Goal: Task Accomplishment & Management: Use online tool/utility

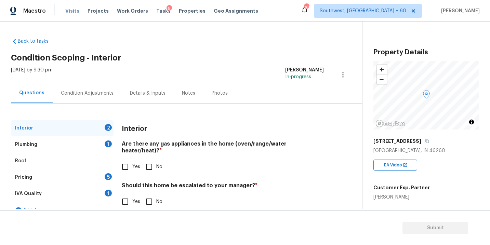
click at [70, 13] on span "Visits" at bounding box center [72, 11] width 14 height 7
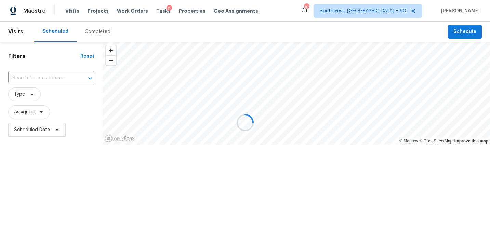
click at [91, 34] on div at bounding box center [245, 122] width 490 height 245
click at [103, 29] on div at bounding box center [245, 122] width 490 height 245
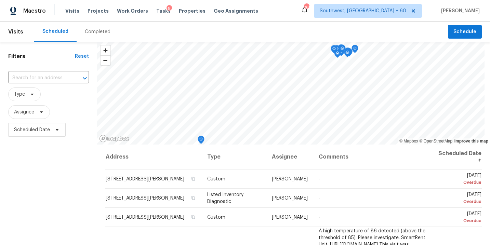
click at [92, 33] on div "Completed" at bounding box center [98, 31] width 26 height 7
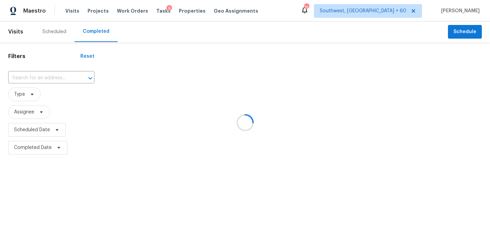
click at [46, 91] on div at bounding box center [245, 122] width 490 height 245
click at [54, 78] on div at bounding box center [245, 122] width 490 height 245
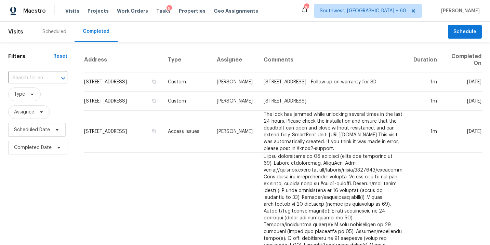
click at [54, 77] on div at bounding box center [59, 79] width 18 height 10
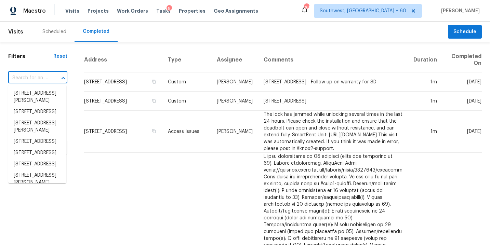
paste input "[STREET_ADDRESS][PERSON_NAME]"
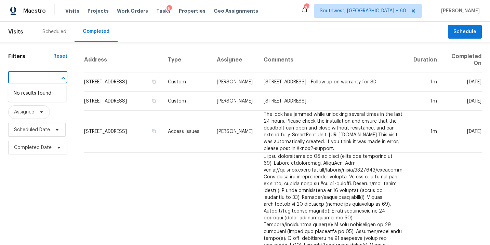
type input "[STREET_ADDRESS][PERSON_NAME]"
click at [44, 79] on input "text" at bounding box center [28, 78] width 40 height 11
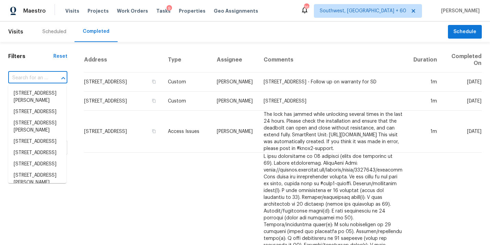
paste input "[STREET_ADDRESS][PERSON_NAME]"
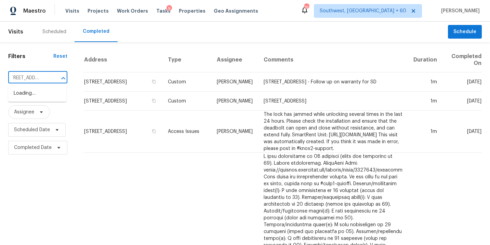
type input "[STREET_ADDRESS]"
click at [34, 101] on li "[STREET_ADDRESS][PERSON_NAME]" at bounding box center [37, 97] width 58 height 18
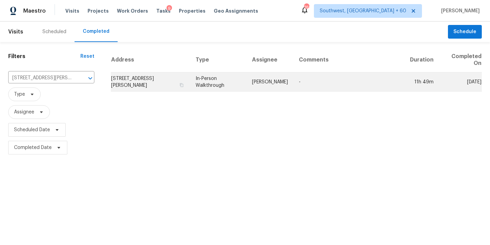
click at [288, 83] on td "[PERSON_NAME]" at bounding box center [270, 82] width 47 height 19
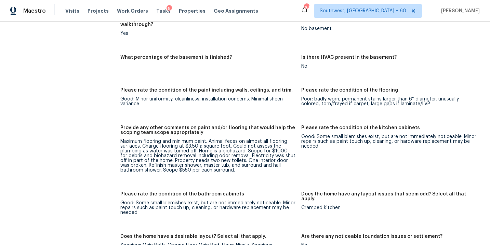
scroll to position [938, 0]
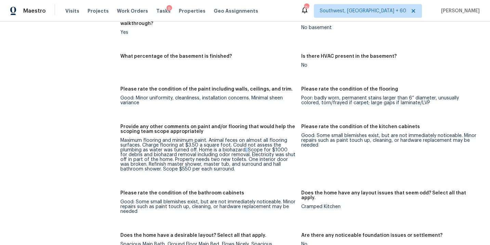
drag, startPoint x: 241, startPoint y: 151, endPoint x: 245, endPoint y: 146, distance: 6.4
click at [245, 146] on div "Maximum flooring and minimum paint. Animal feces on almost all flooring surface…" at bounding box center [207, 155] width 175 height 34
drag, startPoint x: 242, startPoint y: 152, endPoint x: 246, endPoint y: 145, distance: 7.4
click at [246, 145] on div "Maximum flooring and minimum paint. Animal feces on almost all flooring surface…" at bounding box center [207, 155] width 175 height 34
click at [218, 157] on div "Maximum flooring and minimum paint. Animal feces on almost all flooring surface…" at bounding box center [207, 155] width 175 height 34
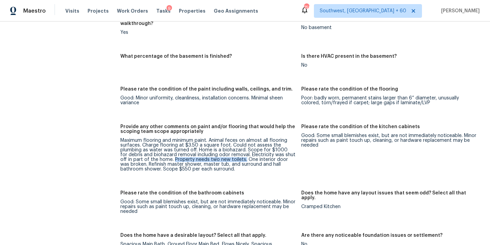
drag, startPoint x: 167, startPoint y: 155, endPoint x: 237, endPoint y: 155, distance: 70.1
click at [237, 155] on div "Maximum flooring and minimum paint. Animal feces on almost all flooring surface…" at bounding box center [207, 155] width 175 height 34
click at [252, 156] on div "Maximum flooring and minimum paint. Animal feces on almost all flooring surface…" at bounding box center [207, 155] width 175 height 34
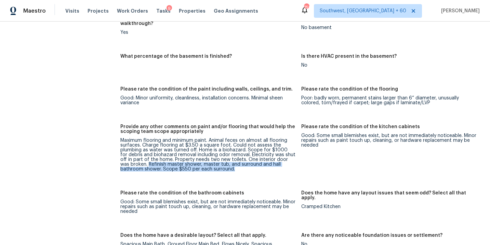
drag, startPoint x: 139, startPoint y: 160, endPoint x: 215, endPoint y: 163, distance: 75.3
click at [215, 163] on div "Maximum flooring and minimum paint. Animal feces on almost all flooring surface…" at bounding box center [207, 155] width 175 height 34
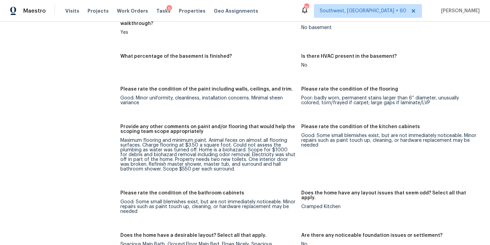
click at [246, 168] on figure "Provide any other comments on paint and/or flooring that would help the scoping…" at bounding box center [210, 154] width 181 height 58
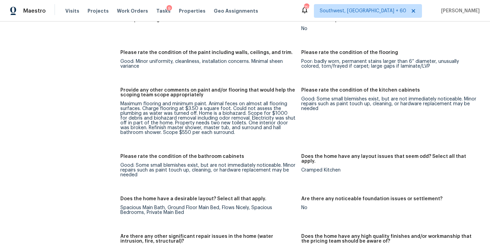
scroll to position [973, 0]
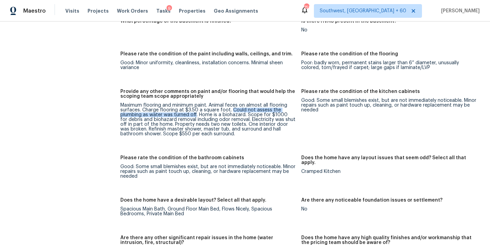
drag, startPoint x: 231, startPoint y: 106, endPoint x: 195, endPoint y: 110, distance: 35.8
click at [195, 110] on div "Maximum flooring and minimum paint. Animal feces on almost all flooring surface…" at bounding box center [207, 120] width 175 height 34
copy div "Could not assess the plumbing as water was turned off"
click at [245, 116] on div "Maximum flooring and minimum paint. Animal feces on almost all flooring surface…" at bounding box center [207, 120] width 175 height 34
drag, startPoint x: 244, startPoint y: 116, endPoint x: 165, endPoint y: 121, distance: 79.2
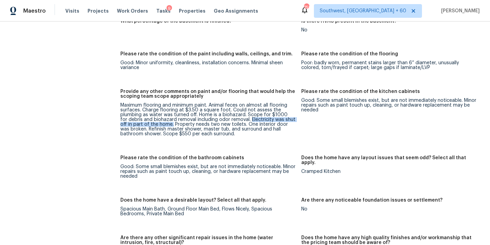
click at [165, 121] on div "Maximum flooring and minimum paint. Animal feces on almost all flooring surface…" at bounding box center [207, 120] width 175 height 34
copy div "Electricity was shut off in part of the home."
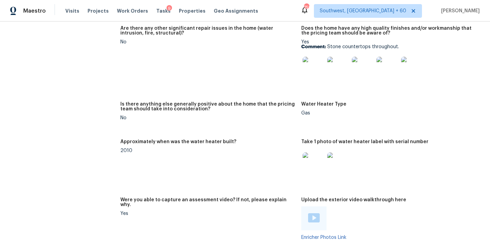
click at [199, 148] on div "2010" at bounding box center [207, 150] width 175 height 5
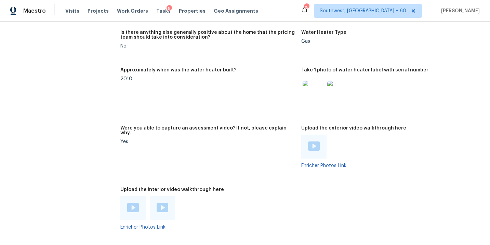
click at [195, 138] on figure "Were you able to capture an assessment video? If not, please explain why. Yes" at bounding box center [210, 152] width 181 height 53
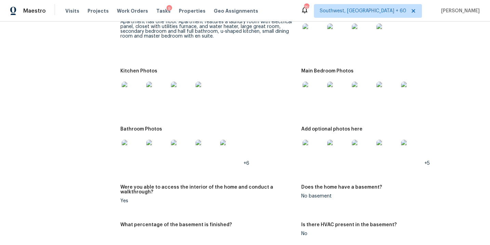
scroll to position [708, 0]
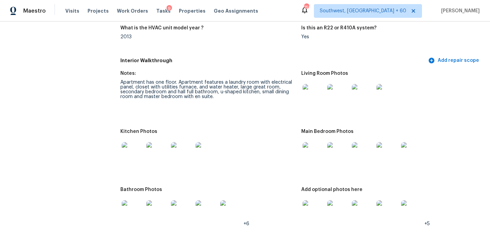
click at [308, 91] on img at bounding box center [314, 95] width 22 height 22
click at [308, 93] on img at bounding box center [314, 95] width 22 height 22
click at [306, 144] on img at bounding box center [314, 153] width 22 height 22
click at [315, 201] on img at bounding box center [314, 212] width 22 height 22
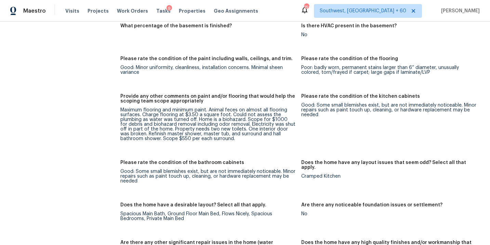
scroll to position [961, 0]
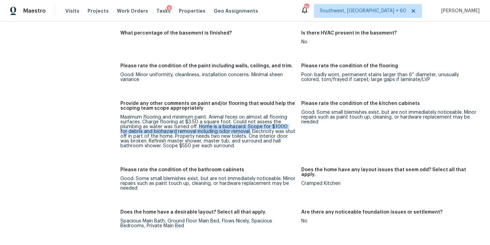
drag, startPoint x: 198, startPoint y: 122, endPoint x: 241, endPoint y: 128, distance: 43.8
click at [241, 128] on div "Maximum flooring and minimum paint. Animal feces on almost all flooring surface…" at bounding box center [207, 132] width 175 height 34
copy div "Home is a biohazard. Scope for $1000 for debris and biohazard removal including…"
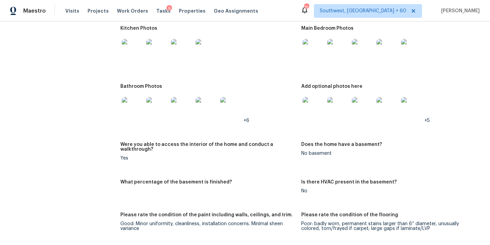
click at [167, 145] on h5 "Were you able to access the interior of the home and conduct a walkthrough?" at bounding box center [207, 147] width 175 height 10
click at [127, 107] on img at bounding box center [133, 108] width 22 height 22
click at [236, 151] on div "Were you able to access the interior of the home and conduct a walkthrough?" at bounding box center [207, 149] width 175 height 14
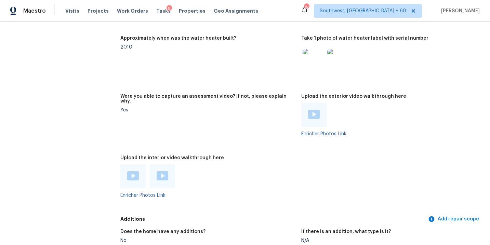
scroll to position [1284, 0]
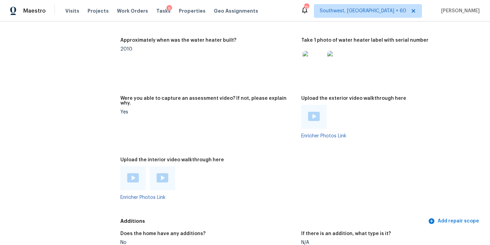
click at [136, 173] on img at bounding box center [133, 177] width 12 height 9
click at [233, 106] on figure "Were you able to capture an assessment video? If not, please explain why. Yes" at bounding box center [210, 122] width 181 height 53
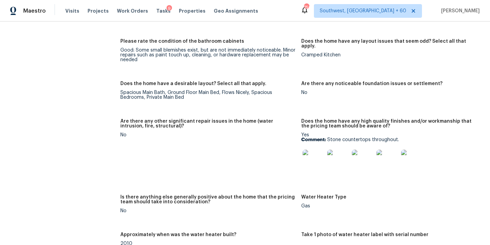
scroll to position [1041, 0]
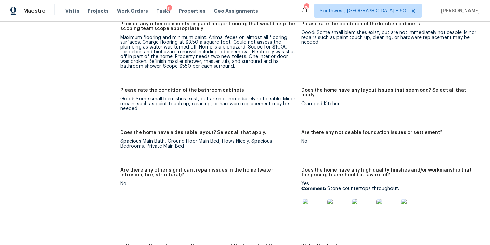
click at [211, 77] on div "Notes: Apartment has one floor. Apartment features a laundry room with electric…" at bounding box center [301, 97] width 362 height 724
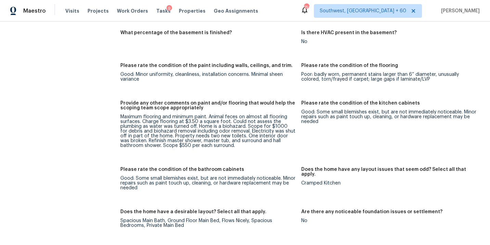
scroll to position [950, 0]
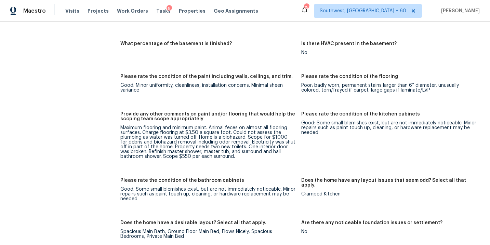
click at [199, 83] on div "Good: Minor uniformity, cleanliness, installation concerns. Minimal sheen varia…" at bounding box center [207, 88] width 175 height 10
click at [218, 106] on div "Notes: Apartment has one floor. Apartment features a laundry room with electric…" at bounding box center [301, 187] width 362 height 724
click at [225, 36] on div "Notes: Apartment has one floor. Apartment features a laundry room with electric…" at bounding box center [301, 187] width 362 height 724
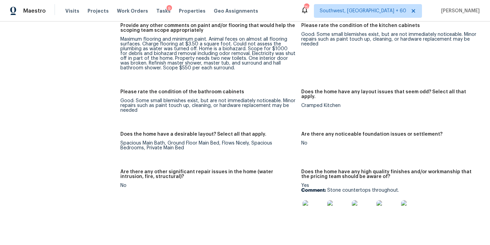
scroll to position [1007, 0]
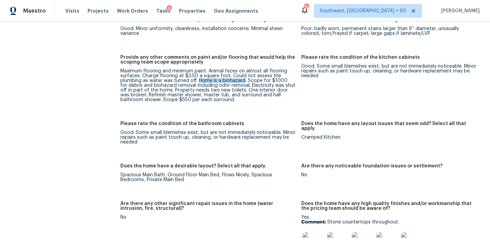
drag, startPoint x: 198, startPoint y: 75, endPoint x: 243, endPoint y: 76, distance: 44.2
click at [243, 76] on div "Maximum flooring and minimum paint. Animal feces on almost all flooring surface…" at bounding box center [207, 86] width 175 height 34
copy div "Home is a biohazard"
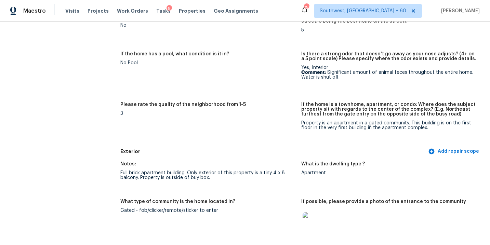
scroll to position [0, 0]
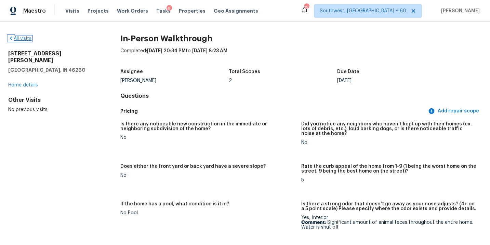
click at [16, 40] on link "All visits" at bounding box center [19, 38] width 23 height 5
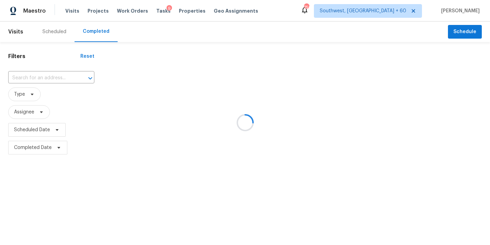
click at [64, 79] on div at bounding box center [245, 122] width 490 height 245
click at [57, 78] on div at bounding box center [245, 122] width 490 height 245
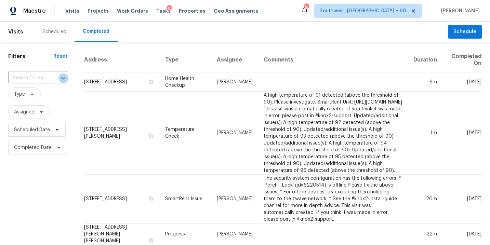
click at [59, 78] on button "Open" at bounding box center [64, 79] width 10 height 10
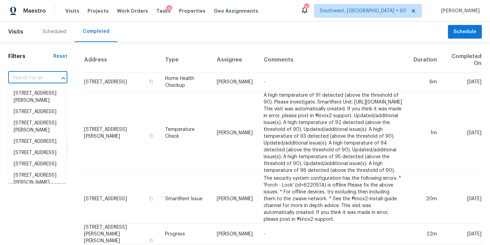
paste input "[STREET_ADDRESS]"
type input "[STREET_ADDRESS]"
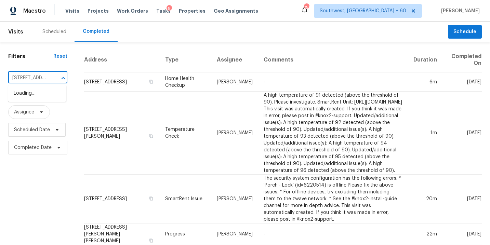
scroll to position [0, 51]
click at [38, 94] on li "[STREET_ADDRESS]" at bounding box center [37, 93] width 58 height 11
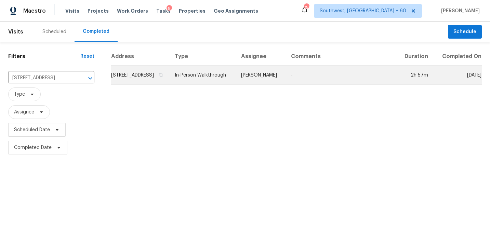
click at [275, 84] on td "[PERSON_NAME]" at bounding box center [261, 75] width 50 height 19
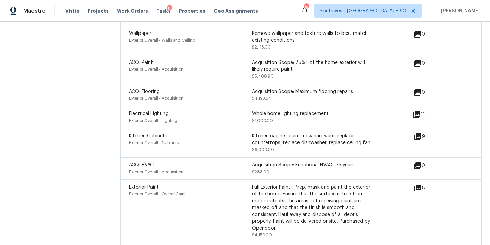
scroll to position [2324, 0]
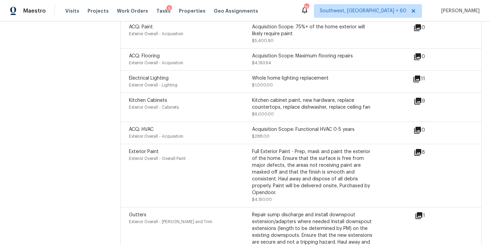
click at [421, 149] on icon at bounding box center [418, 152] width 7 height 7
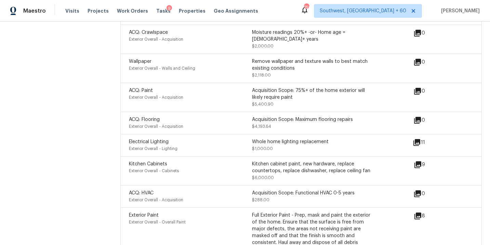
scroll to position [2259, 0]
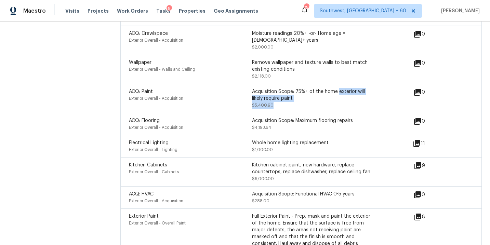
drag, startPoint x: 338, startPoint y: 81, endPoint x: 322, endPoint y: 93, distance: 20.5
click at [323, 93] on div "Acquisition Scope: 75%+ of the home exterior will likely require paint $5,400.90" at bounding box center [313, 98] width 123 height 21
click at [322, 93] on div "Acquisition Scope: 75%+ of the home exterior will likely require paint $5,400.90" at bounding box center [313, 98] width 123 height 21
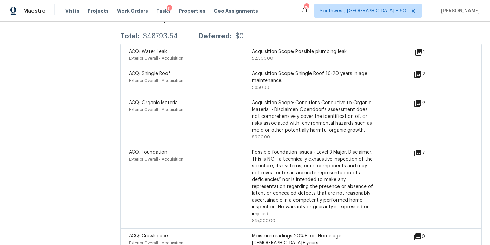
scroll to position [2040, 0]
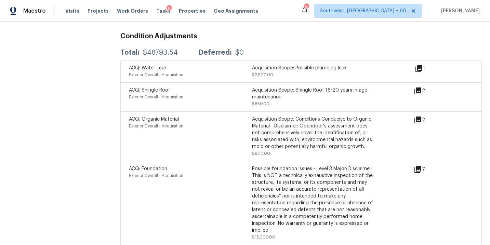
click at [420, 65] on icon at bounding box center [419, 68] width 7 height 7
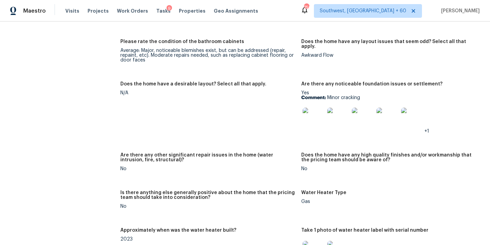
scroll to position [1323, 0]
drag, startPoint x: 327, startPoint y: 93, endPoint x: 370, endPoint y: 93, distance: 42.1
click at [370, 95] on p "Comment: Minor cracking" at bounding box center [388, 97] width 175 height 5
copy p "Minor cracking"
click at [229, 131] on figure "Does the home have a desirable layout? Select all that apply. N/A" at bounding box center [210, 112] width 181 height 63
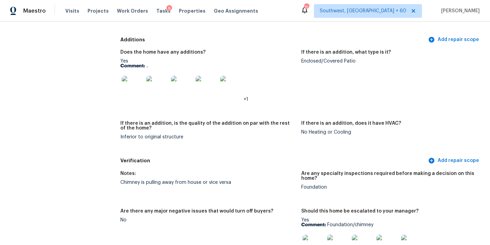
scroll to position [1735, 0]
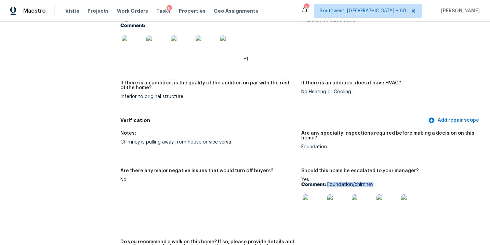
drag, startPoint x: 328, startPoint y: 179, endPoint x: 394, endPoint y: 179, distance: 65.7
click at [394, 182] on p "Comment: Foundation/chimney" at bounding box center [388, 184] width 175 height 5
copy p "Foundation/chimney"
click at [278, 140] on div "Chimney is pulling away from house or vice versa" at bounding box center [207, 142] width 175 height 5
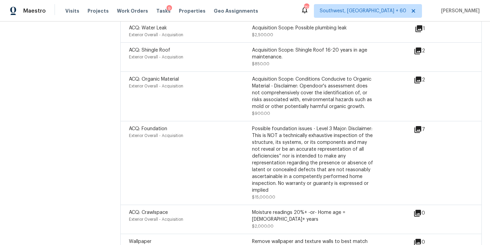
scroll to position [2039, 0]
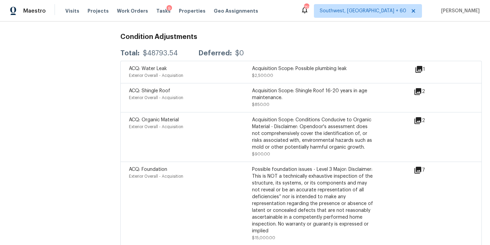
click at [418, 66] on icon at bounding box center [419, 69] width 7 height 7
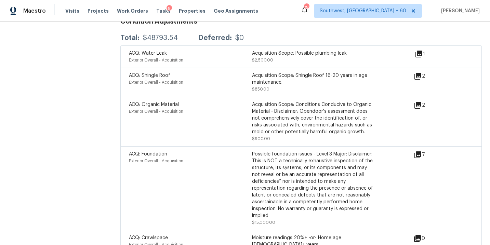
scroll to position [2069, 0]
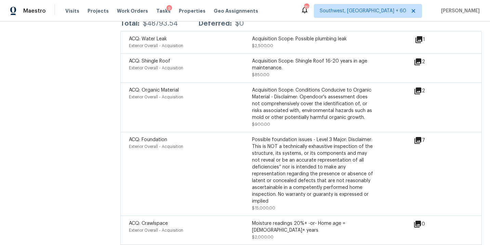
click at [421, 89] on icon at bounding box center [418, 91] width 8 height 8
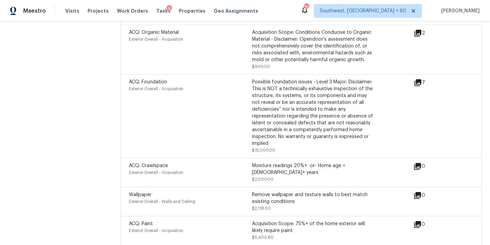
click at [423, 82] on div "7" at bounding box center [430, 83] width 33 height 8
click at [422, 81] on icon at bounding box center [418, 83] width 8 height 8
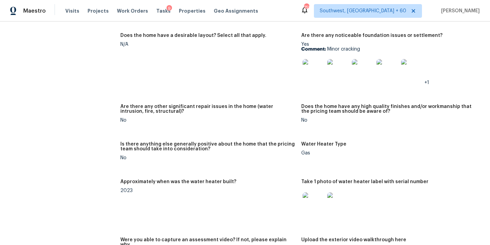
scroll to position [1345, 0]
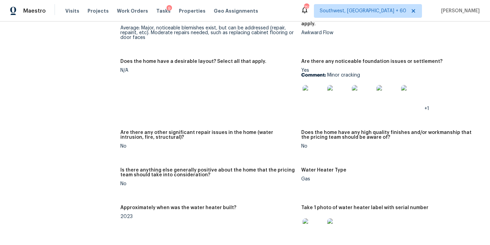
click at [210, 131] on h5 "Are there any other significant repair issues in the home (water intrusion, fir…" at bounding box center [207, 135] width 175 height 10
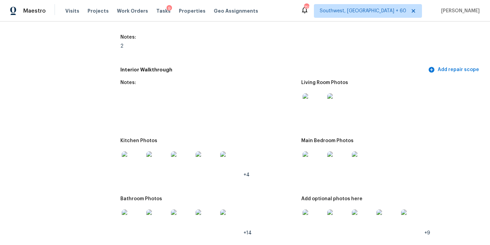
scroll to position [903, 0]
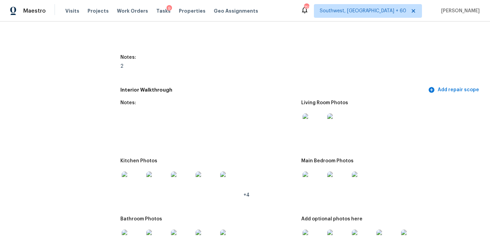
click at [309, 125] on img at bounding box center [314, 125] width 22 height 22
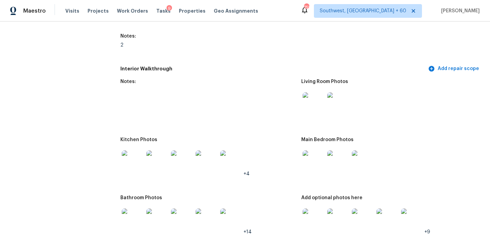
scroll to position [936, 0]
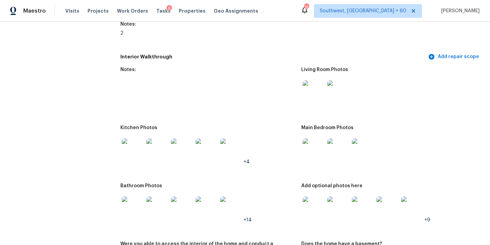
click at [313, 139] on img at bounding box center [314, 150] width 22 height 22
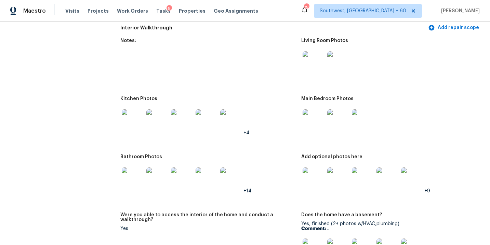
scroll to position [981, 0]
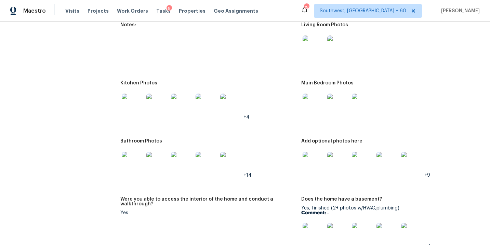
click at [311, 154] on img at bounding box center [314, 163] width 22 height 22
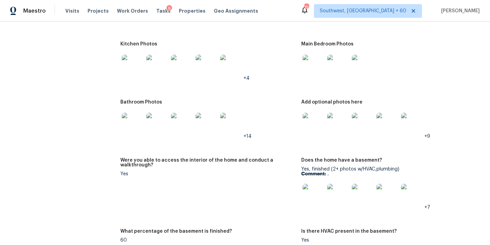
scroll to position [1023, 0]
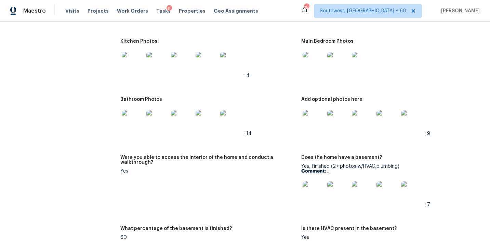
click at [138, 115] on img at bounding box center [133, 121] width 22 height 22
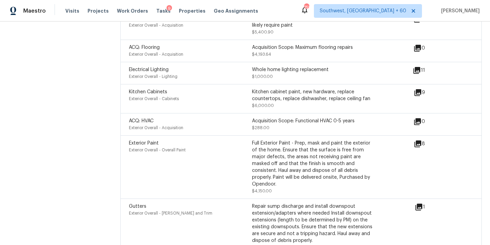
scroll to position [2346, 0]
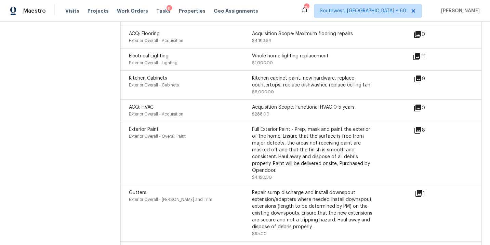
click at [421, 76] on icon at bounding box center [418, 79] width 7 height 7
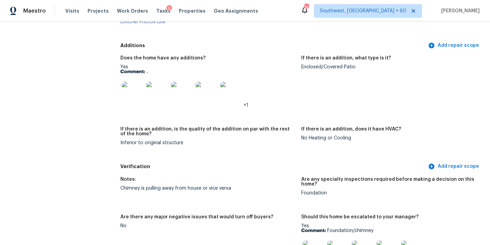
scroll to position [1629, 0]
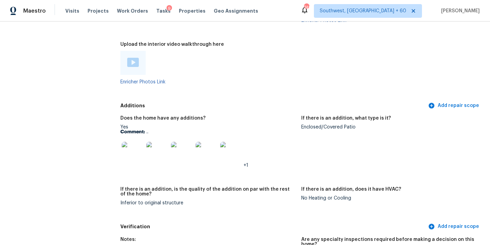
click at [308, 128] on figure "If there is an addition, what type is it? Enclosed/Covered Patio" at bounding box center [391, 147] width 181 height 63
click at [310, 125] on div "Enclosed/Covered Patio" at bounding box center [388, 127] width 175 height 5
copy div "Enclosed/Covered Patio"
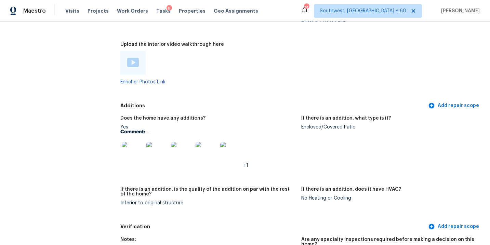
click at [252, 102] on h5 "Additions" at bounding box center [273, 105] width 307 height 7
click at [143, 147] on div at bounding box center [132, 153] width 25 height 30
click at [139, 150] on img at bounding box center [133, 153] width 22 height 22
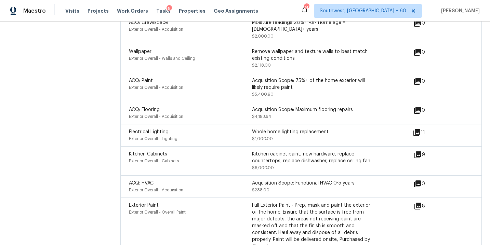
scroll to position [2313, 0]
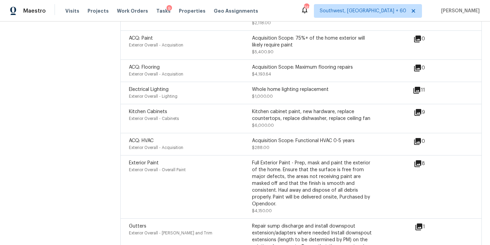
click at [259, 209] on span "$4,150.00" at bounding box center [262, 211] width 20 height 4
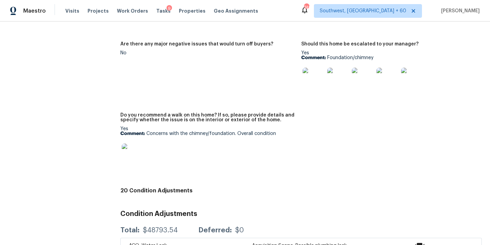
scroll to position [1680, 0]
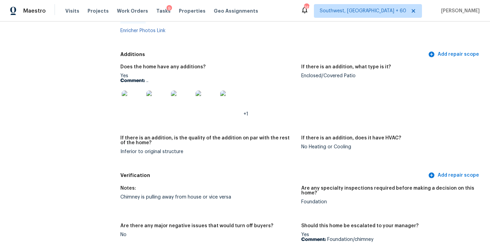
click at [248, 51] on h5 "Additions" at bounding box center [273, 54] width 307 height 7
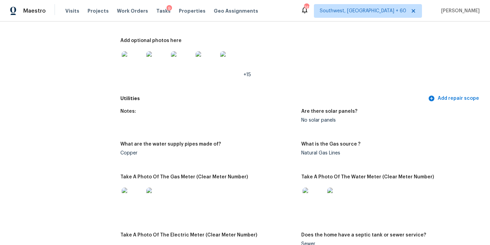
scroll to position [0, 0]
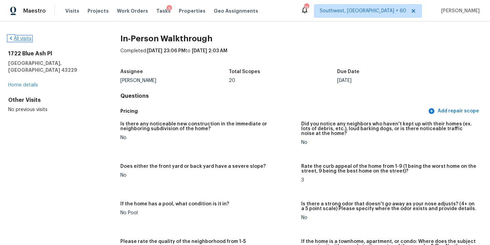
click at [20, 39] on link "All visits" at bounding box center [19, 38] width 23 height 5
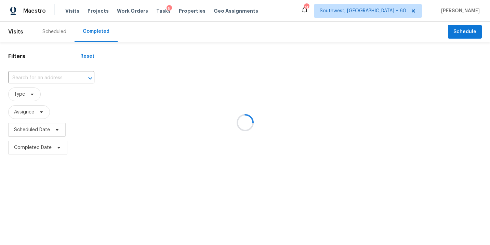
click at [58, 85] on div at bounding box center [245, 122] width 490 height 245
click at [59, 81] on div at bounding box center [245, 122] width 490 height 245
click at [58, 76] on div at bounding box center [245, 122] width 490 height 245
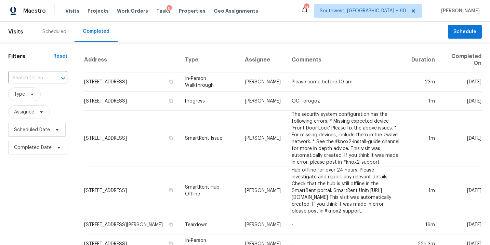
click at [59, 76] on icon "Open" at bounding box center [63, 78] width 8 height 8
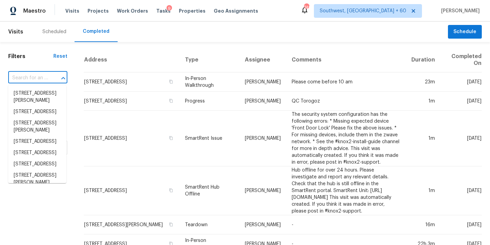
paste input "[STREET_ADDRESS][PERSON_NAME]"
type input "[STREET_ADDRESS][PERSON_NAME]"
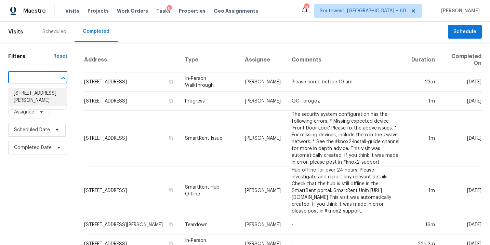
click at [42, 95] on li "[STREET_ADDRESS][PERSON_NAME]" at bounding box center [37, 97] width 58 height 18
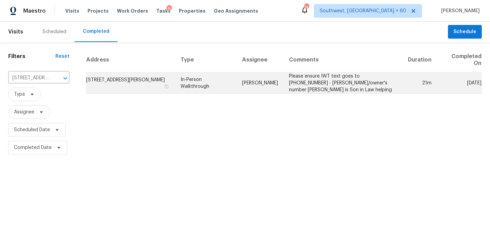
click at [295, 89] on td "Please ensure IWT text goes to [PHONE_NUMBER] - [PERSON_NAME]/owner's number [P…" at bounding box center [343, 84] width 119 height 22
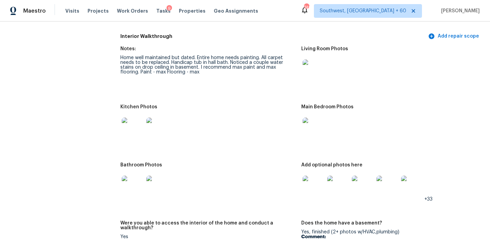
scroll to position [828, 0]
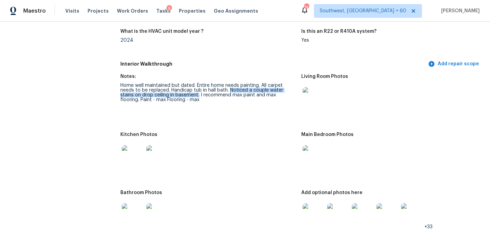
drag, startPoint x: 230, startPoint y: 86, endPoint x: 199, endPoint y: 91, distance: 31.2
click at [199, 91] on div "Home well maintained but dated. Entire home needs painting. All carpet needs to…" at bounding box center [207, 92] width 175 height 19
copy div "Noticed a couple water stains on drop ceiling in basement."
click at [230, 110] on figure "Notes: Home well maintained but dated. Entire home needs painting. All carpet n…" at bounding box center [210, 99] width 181 height 50
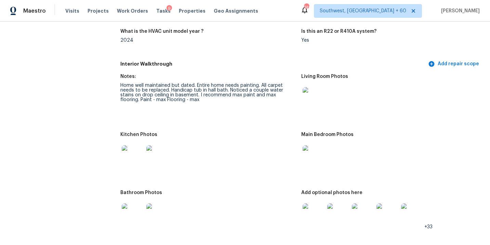
click at [218, 142] on div at bounding box center [207, 156] width 175 height 30
click at [304, 93] on img at bounding box center [314, 98] width 22 height 22
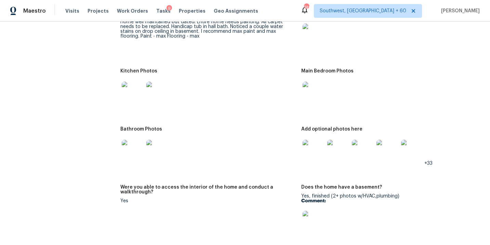
click at [314, 151] on img at bounding box center [314, 151] width 22 height 22
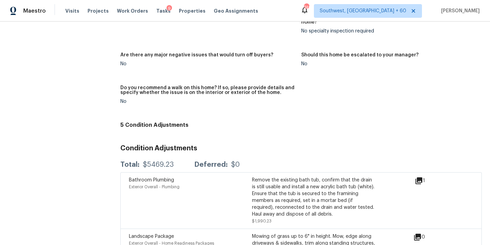
scroll to position [1602, 0]
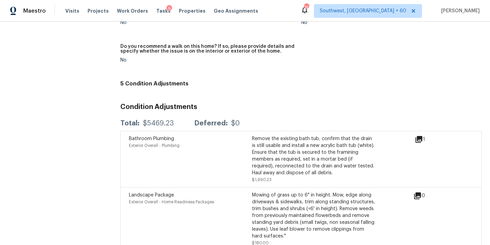
click at [257, 124] on div "Total: $5469.23 Deferred: $0" at bounding box center [301, 123] width 362 height 15
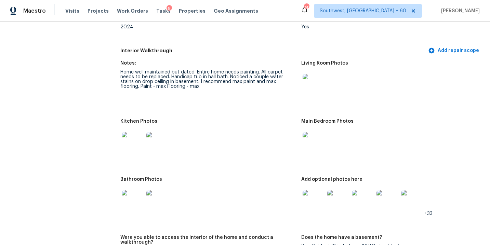
scroll to position [831, 0]
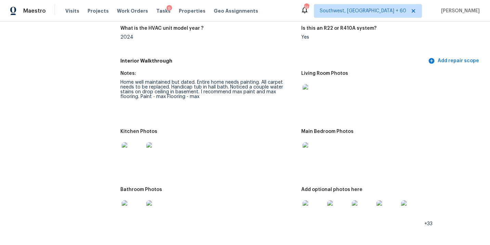
click at [134, 210] on img at bounding box center [133, 212] width 22 height 22
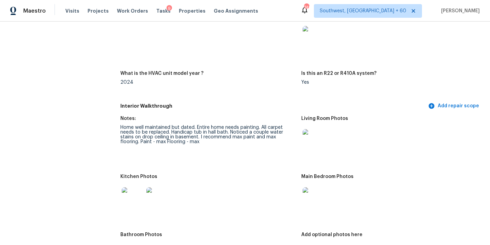
click at [248, 80] on div "2024" at bounding box center [207, 82] width 175 height 5
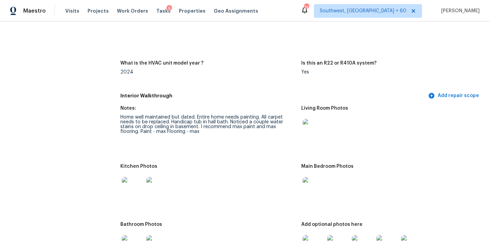
click at [245, 147] on figure "Notes: Home well maintained but dated. Entire home needs painting. All carpet n…" at bounding box center [210, 131] width 181 height 50
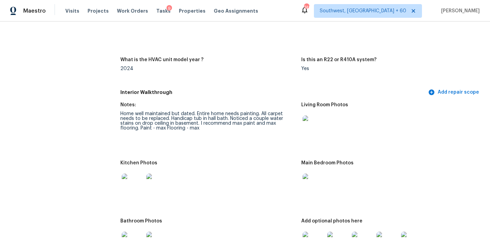
scroll to position [800, 0]
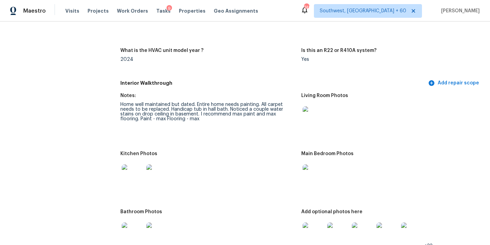
scroll to position [810, 0]
click at [271, 162] on div at bounding box center [207, 175] width 175 height 30
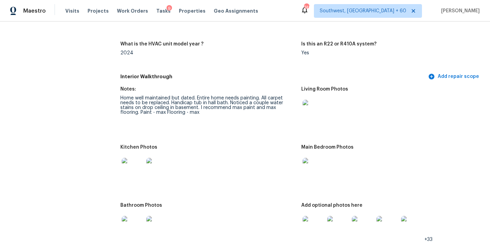
click at [312, 109] on img at bounding box center [314, 111] width 22 height 22
click at [309, 164] on img at bounding box center [314, 169] width 22 height 22
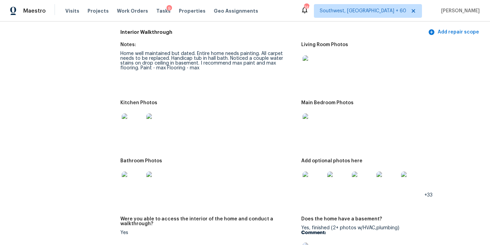
click at [311, 173] on img at bounding box center [314, 183] width 22 height 22
click at [284, 159] on div "Bathroom Photos" at bounding box center [207, 163] width 175 height 9
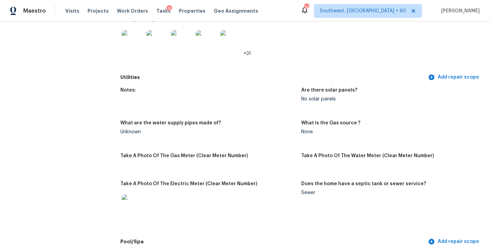
scroll to position [421, 0]
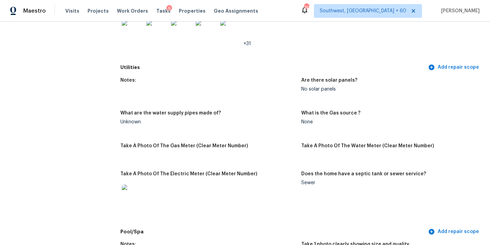
click at [251, 122] on figure "What are the water supply pipes made of? Unknown" at bounding box center [210, 123] width 181 height 25
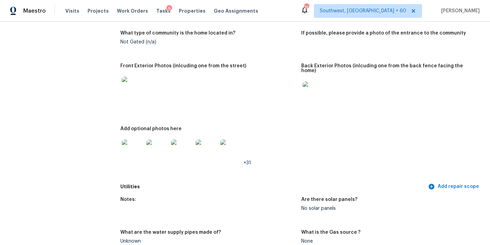
scroll to position [0, 0]
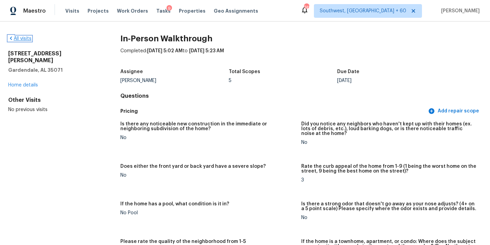
click at [18, 36] on link "All visits" at bounding box center [19, 38] width 23 height 5
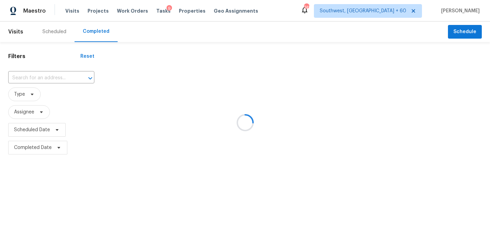
click at [56, 76] on div at bounding box center [245, 122] width 490 height 245
click at [56, 77] on div at bounding box center [245, 122] width 490 height 245
click at [47, 81] on div at bounding box center [245, 122] width 490 height 245
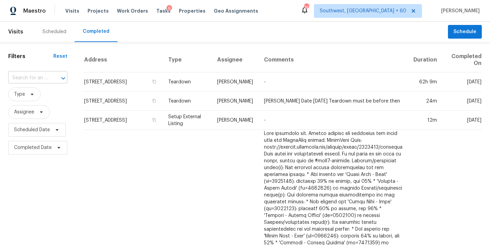
click at [50, 79] on div at bounding box center [59, 79] width 18 height 10
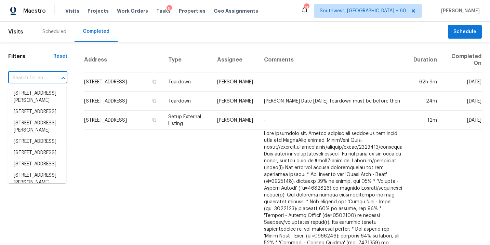
paste input "[STREET_ADDRESS]"
type input "[STREET_ADDRESS]"
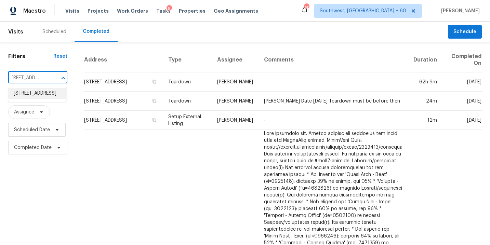
click at [48, 97] on li "[STREET_ADDRESS]" at bounding box center [37, 93] width 58 height 11
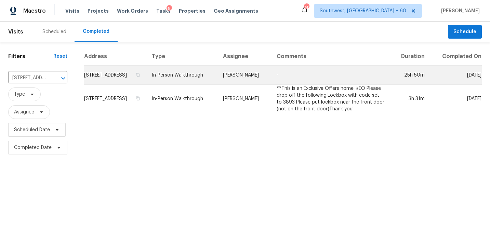
click at [258, 85] on td "[PERSON_NAME]" at bounding box center [245, 75] width 54 height 19
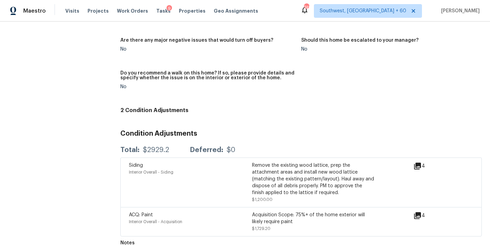
scroll to position [1610, 0]
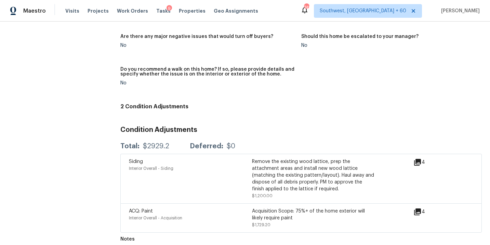
click at [416, 209] on icon at bounding box center [417, 212] width 7 height 7
click at [415, 209] on icon at bounding box center [417, 212] width 7 height 7
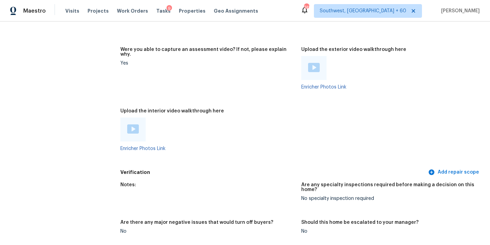
scroll to position [1417, 0]
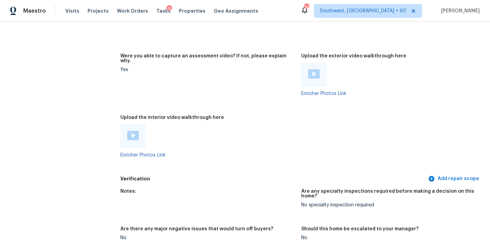
click at [129, 131] on img at bounding box center [133, 135] width 12 height 9
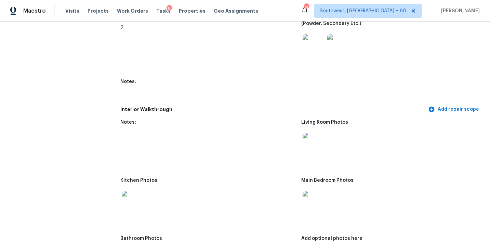
scroll to position [860, 0]
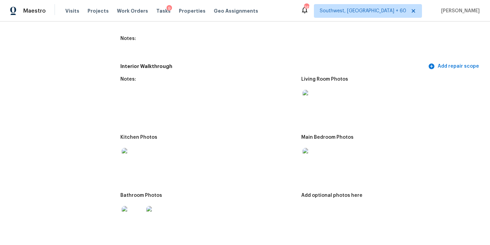
click at [319, 108] on div at bounding box center [313, 101] width 25 height 30
click at [312, 101] on img at bounding box center [314, 101] width 22 height 22
click at [323, 156] on img at bounding box center [314, 159] width 22 height 22
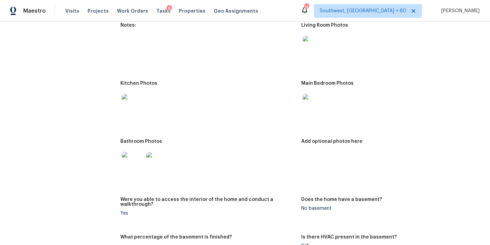
click at [130, 160] on img at bounding box center [133, 163] width 22 height 22
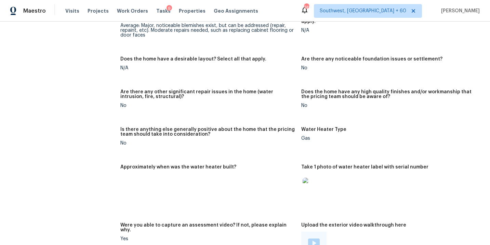
scroll to position [1476, 0]
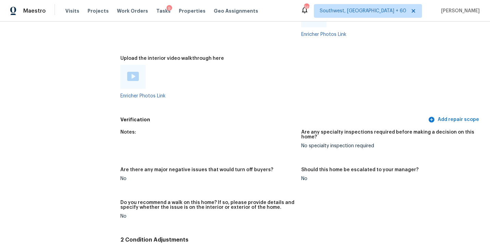
click at [257, 94] on figure "Upload the interior video walkthrough here Enricher Photos Link" at bounding box center [210, 82] width 181 height 53
click at [249, 56] on div "Upload the interior video walkthrough here" at bounding box center [207, 60] width 175 height 9
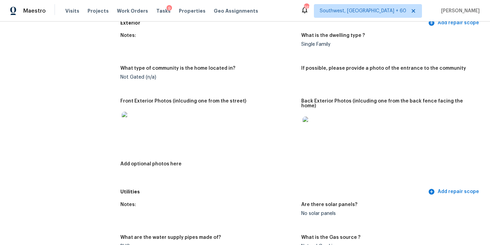
scroll to position [0, 0]
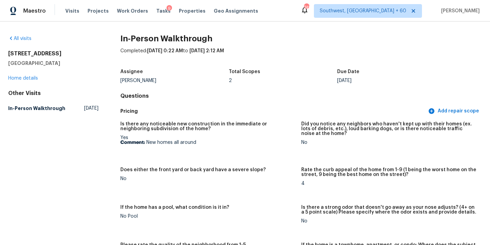
click at [23, 35] on div "All visits" at bounding box center [53, 38] width 90 height 7
click at [23, 38] on link "All visits" at bounding box center [19, 38] width 23 height 5
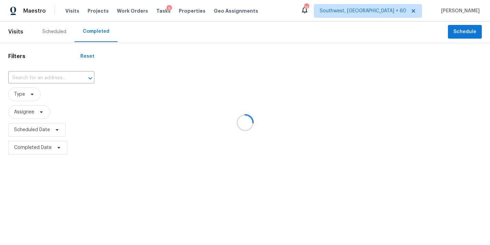
click at [25, 77] on div at bounding box center [245, 122] width 490 height 245
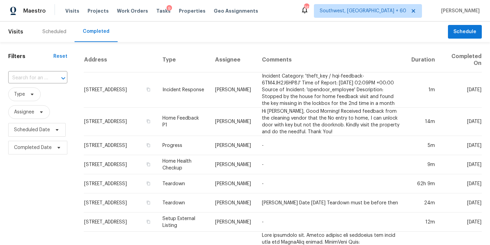
click at [25, 77] on input "text" at bounding box center [28, 78] width 40 height 11
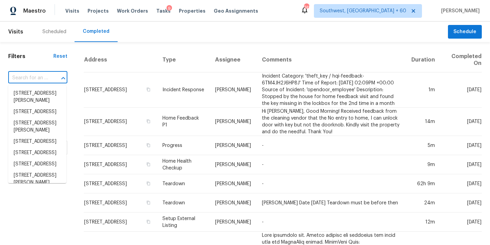
paste input "[STREET_ADDRESS]"
type input "[STREET_ADDRESS]"
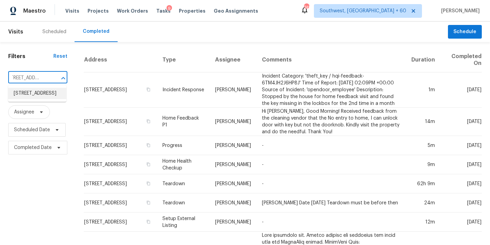
click at [37, 98] on li "[STREET_ADDRESS]" at bounding box center [37, 93] width 58 height 11
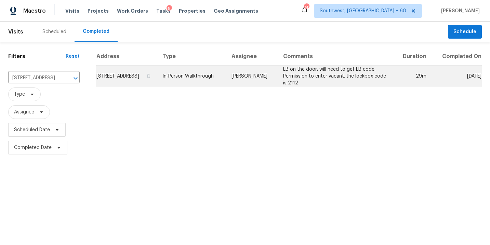
click at [195, 84] on td "In-Person Walkthrough" at bounding box center [191, 77] width 69 height 22
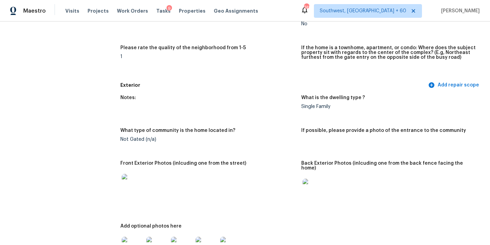
scroll to position [416, 0]
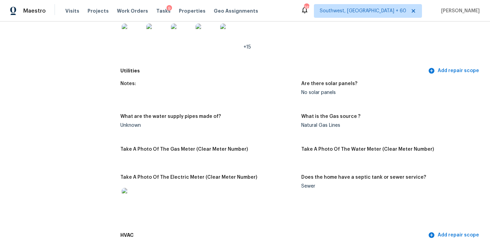
click at [160, 92] on figure "Notes:" at bounding box center [210, 93] width 181 height 25
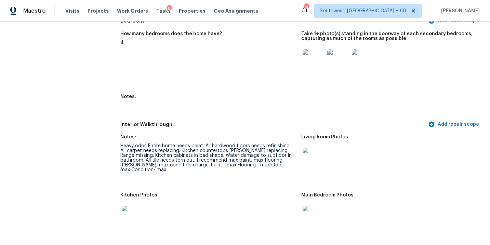
scroll to position [908, 0]
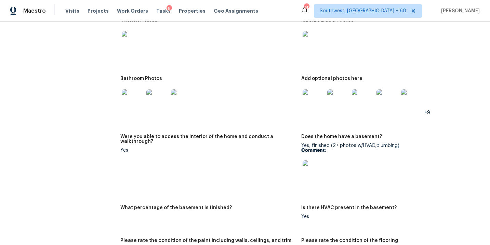
click at [315, 38] on img at bounding box center [314, 42] width 22 height 22
click at [331, 108] on div at bounding box center [338, 100] width 25 height 30
click at [316, 100] on img at bounding box center [314, 100] width 22 height 22
click at [134, 98] on img at bounding box center [133, 100] width 22 height 22
click at [130, 33] on img at bounding box center [133, 42] width 22 height 22
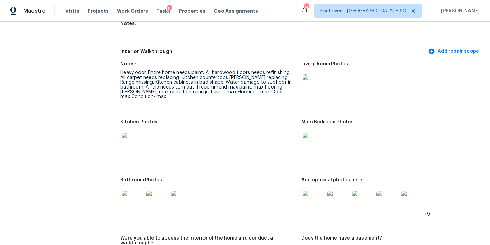
scroll to position [769, 0]
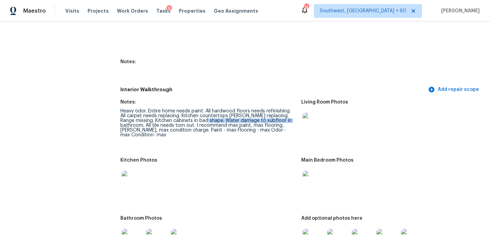
drag, startPoint x: 211, startPoint y: 117, endPoint x: 143, endPoint y: 120, distance: 68.2
click at [143, 120] on div "Heavy odor. Entire home needs paint. All hardwood floors needs refinishing. All…" at bounding box center [207, 123] width 175 height 29
copy div "Water damage to subfloor in bathroom"
click at [239, 158] on div "Kitchen Photos" at bounding box center [207, 162] width 175 height 9
drag, startPoint x: 145, startPoint y: 122, endPoint x: 193, endPoint y: 122, distance: 47.9
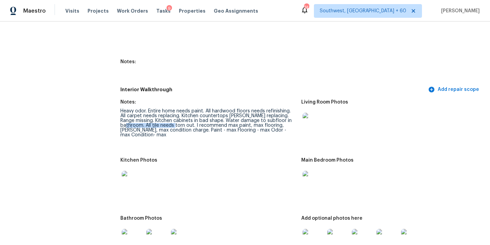
click at [193, 122] on div "Heavy odor. Entire home needs paint. All hardwood floors needs refinishing. All…" at bounding box center [207, 123] width 175 height 29
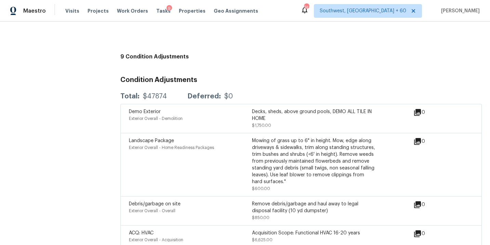
scroll to position [1775, 0]
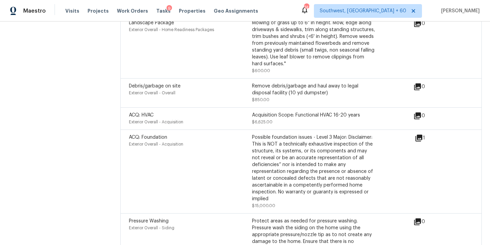
click at [418, 134] on icon at bounding box center [419, 138] width 8 height 8
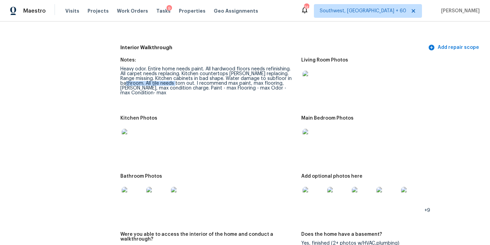
scroll to position [797, 0]
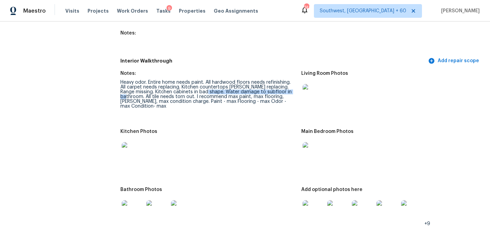
drag, startPoint x: 210, startPoint y: 88, endPoint x: 145, endPoint y: 94, distance: 66.0
click at [145, 94] on div "Heavy odor. Entire home needs paint. All hardwood floors needs refinishing. All…" at bounding box center [207, 94] width 175 height 29
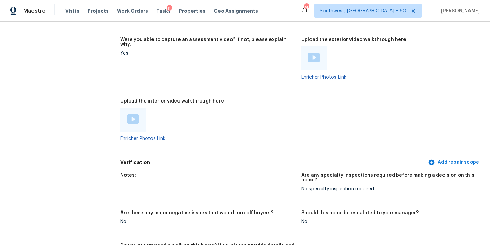
scroll to position [1198, 0]
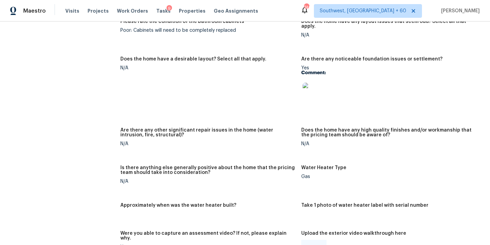
click at [205, 72] on figure "Does the home have a desirable layout? Select all that apply. N/A" at bounding box center [210, 88] width 181 height 63
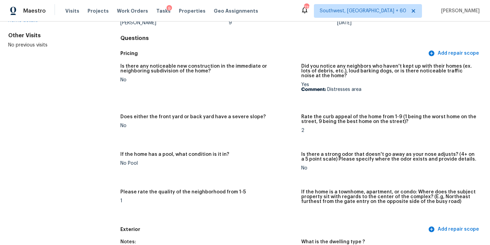
scroll to position [0, 0]
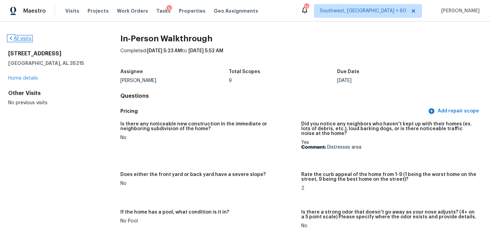
click at [27, 38] on link "All visits" at bounding box center [19, 38] width 23 height 5
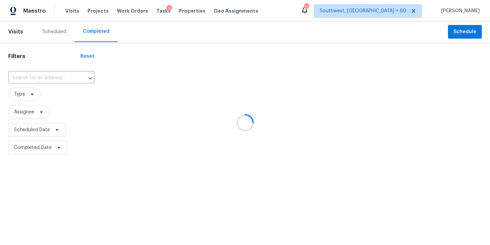
click at [40, 75] on div at bounding box center [245, 122] width 490 height 245
click at [41, 77] on div at bounding box center [245, 122] width 490 height 245
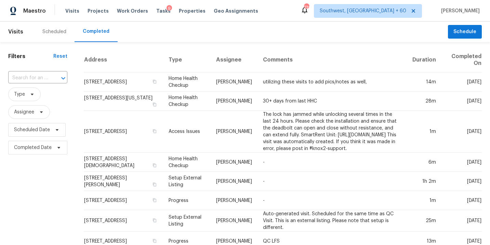
click at [41, 77] on input "text" at bounding box center [28, 78] width 40 height 11
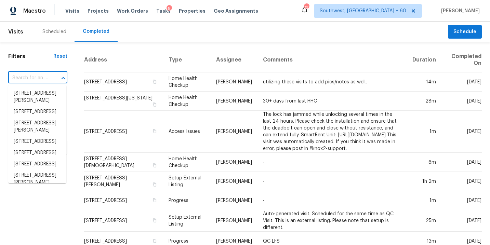
paste input "[STREET_ADDRESS][PERSON_NAME][PERSON_NAME]"
type input "[STREET_ADDRESS][PERSON_NAME][PERSON_NAME]"
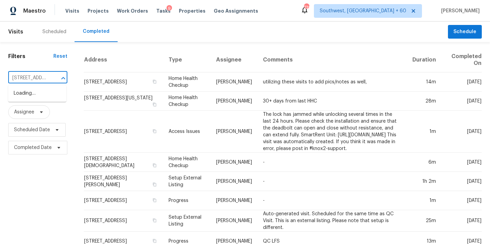
scroll to position [0, 63]
click at [42, 96] on li "[STREET_ADDRESS][PERSON_NAME][PERSON_NAME]" at bounding box center [37, 101] width 58 height 26
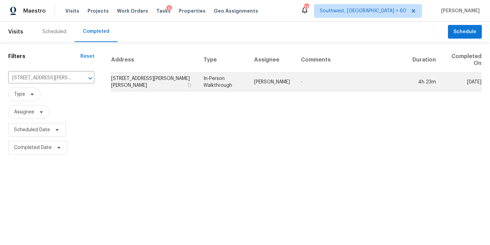
click at [272, 85] on td "[PERSON_NAME]" at bounding box center [272, 82] width 47 height 19
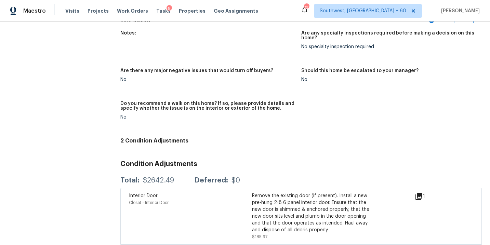
scroll to position [1816, 0]
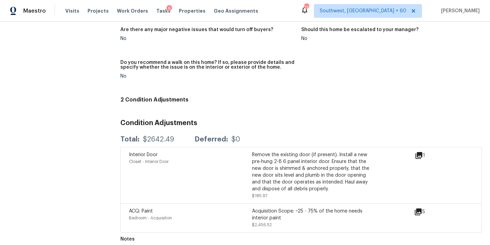
click at [416, 208] on icon at bounding box center [418, 212] width 8 height 8
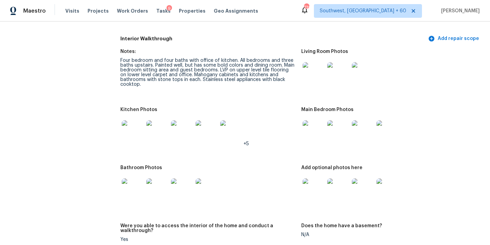
scroll to position [972, 0]
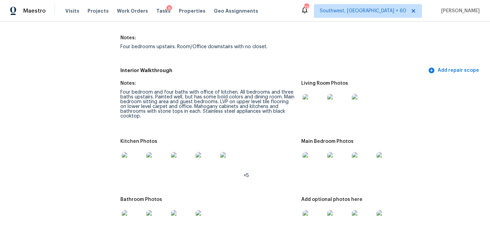
click at [317, 101] on img at bounding box center [314, 105] width 22 height 22
click at [307, 158] on img at bounding box center [314, 163] width 22 height 22
click at [305, 210] on img at bounding box center [314, 221] width 22 height 22
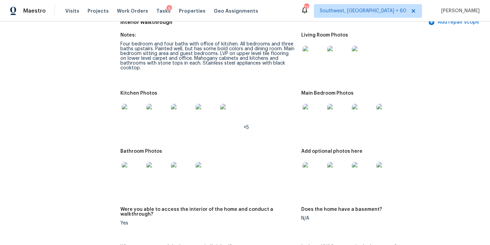
click at [132, 170] on img at bounding box center [133, 173] width 22 height 22
click at [133, 112] on img at bounding box center [133, 115] width 22 height 22
click at [309, 106] on img at bounding box center [314, 115] width 22 height 22
click at [322, 162] on img at bounding box center [314, 173] width 22 height 22
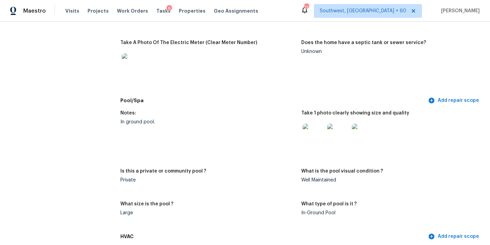
scroll to position [367, 0]
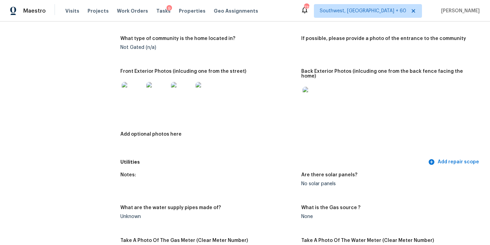
click at [308, 87] on img at bounding box center [314, 98] width 22 height 22
click at [138, 94] on img at bounding box center [133, 93] width 22 height 22
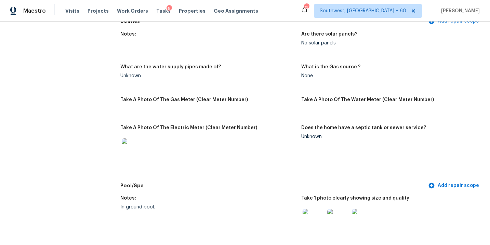
scroll to position [508, 0]
click at [206, 68] on div "What are the water supply pipes made of?" at bounding box center [207, 69] width 175 height 9
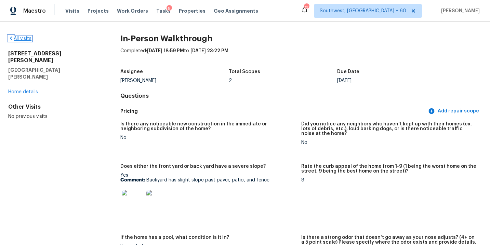
click at [25, 40] on link "All visits" at bounding box center [19, 38] width 23 height 5
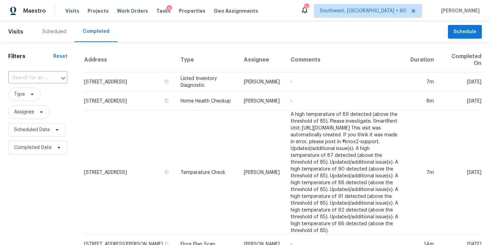
click at [59, 78] on button "Open" at bounding box center [64, 79] width 10 height 10
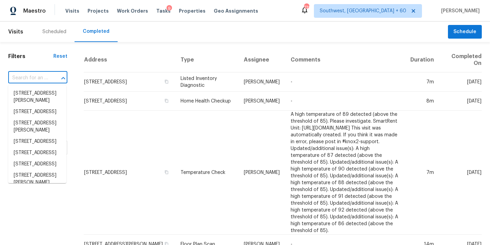
paste input "[STREET_ADDRESS][DATE]"
type input "[STREET_ADDRESS][DATE]"
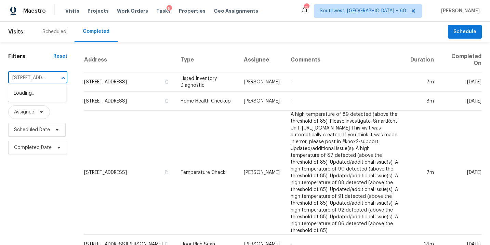
scroll to position [0, 59]
click at [41, 95] on li "[STREET_ADDRESS][DATE]" at bounding box center [37, 97] width 58 height 18
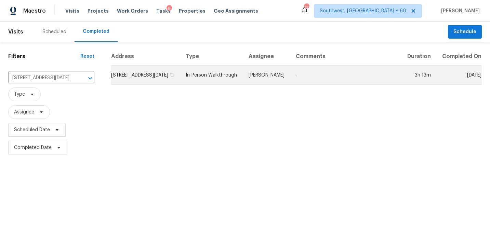
click at [263, 85] on td "[PERSON_NAME]" at bounding box center [266, 75] width 47 height 19
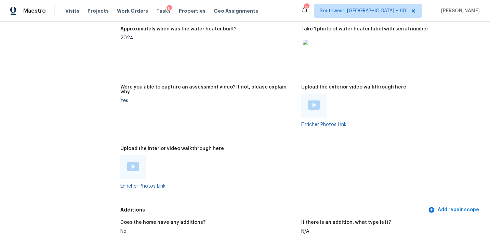
scroll to position [1234, 0]
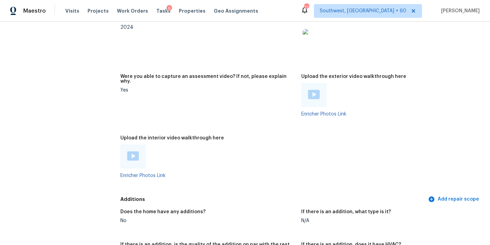
click at [138, 153] on img at bounding box center [133, 156] width 12 height 9
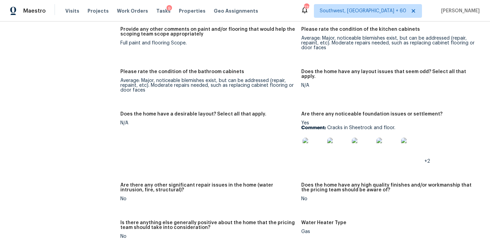
scroll to position [966, 0]
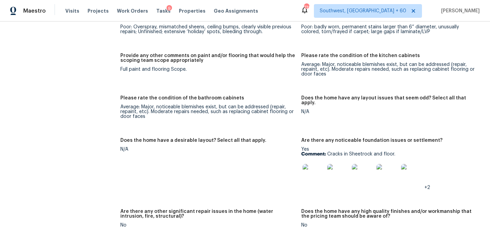
click at [315, 173] on img at bounding box center [314, 175] width 22 height 22
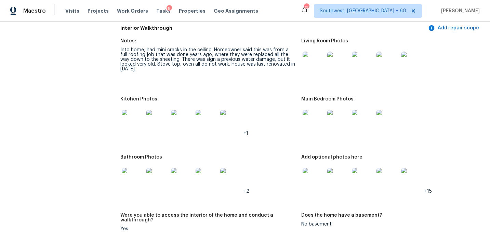
scroll to position [682, 0]
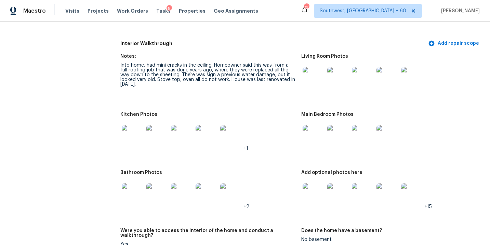
click at [313, 67] on img at bounding box center [314, 78] width 22 height 22
drag, startPoint x: 176, startPoint y: 70, endPoint x: 262, endPoint y: 71, distance: 86.6
click at [262, 71] on div "Into home, had mini cracks in the ceiling. Homeowner said this was from a full …" at bounding box center [207, 75] width 175 height 24
click at [338, 77] on img at bounding box center [338, 78] width 22 height 22
click at [296, 136] on figure "Kitchen Photos +1" at bounding box center [210, 137] width 181 height 50
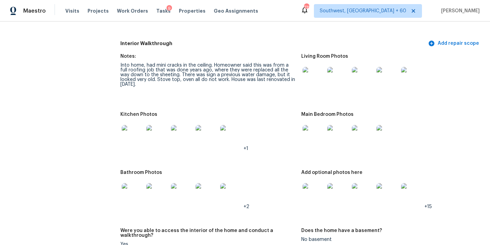
click at [309, 132] on img at bounding box center [314, 136] width 22 height 22
click at [309, 184] on img at bounding box center [314, 194] width 22 height 22
click at [157, 186] on img at bounding box center [157, 194] width 22 height 22
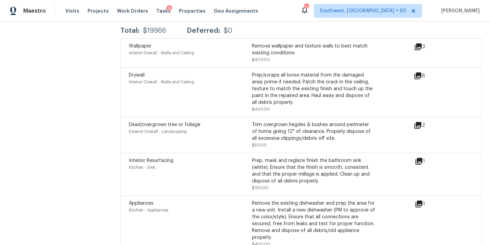
scroll to position [1606, 0]
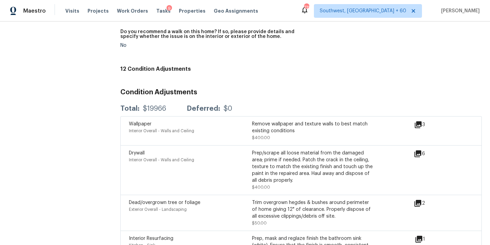
click at [233, 66] on h4 "12 Condition Adjustments" at bounding box center [301, 69] width 362 height 7
click at [235, 89] on h3 "Condition Adjustments" at bounding box center [301, 92] width 362 height 7
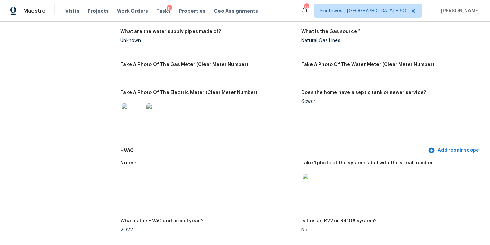
scroll to position [0, 0]
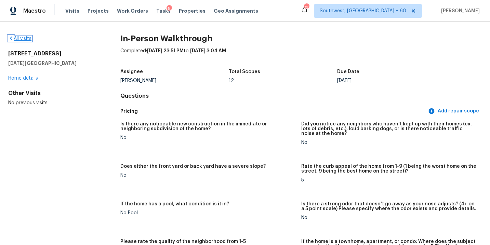
click at [29, 36] on link "All visits" at bounding box center [19, 38] width 23 height 5
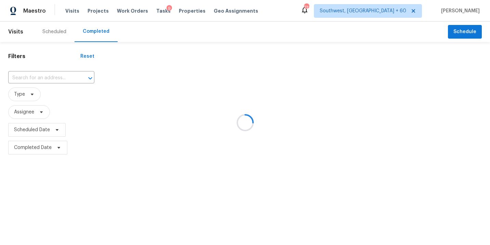
click at [47, 78] on div at bounding box center [245, 122] width 490 height 245
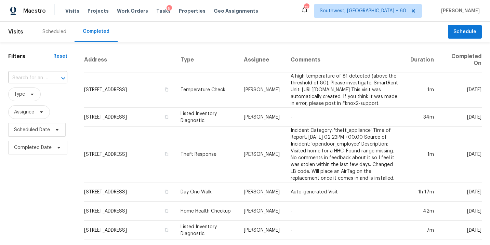
click at [47, 78] on input "text" at bounding box center [28, 78] width 40 height 11
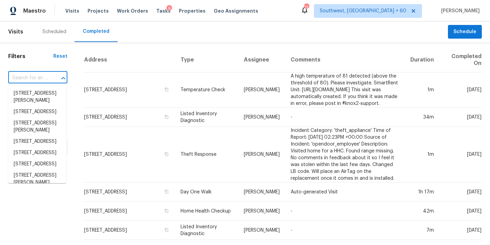
paste input "[STREET_ADDRESS][PERSON_NAME][US_STATE]"
type input "[STREET_ADDRESS][PERSON_NAME][US_STATE]"
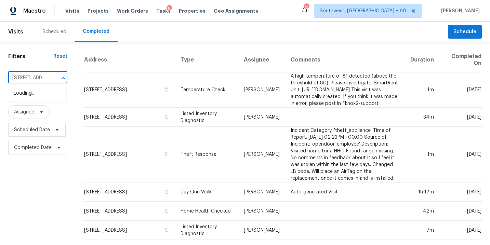
scroll to position [0, 60]
click at [34, 98] on li "[STREET_ADDRESS][PERSON_NAME][US_STATE]" at bounding box center [37, 101] width 58 height 26
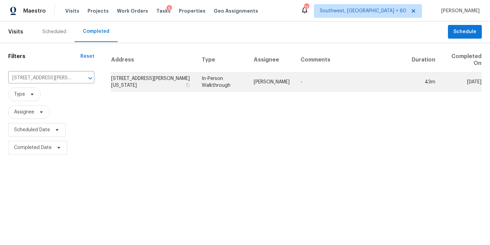
click at [241, 85] on td "In-Person Walkthrough" at bounding box center [222, 82] width 52 height 19
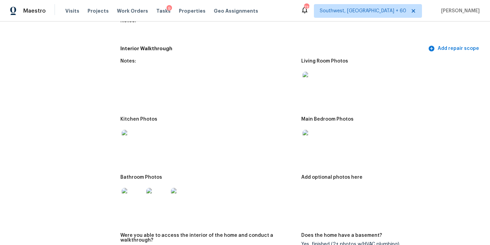
scroll to position [773, 0]
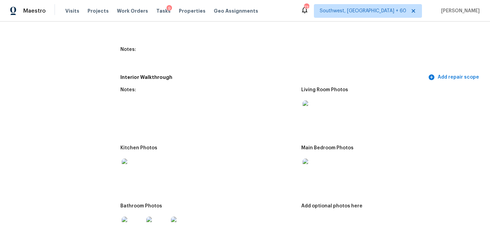
click at [314, 110] on img at bounding box center [314, 112] width 22 height 22
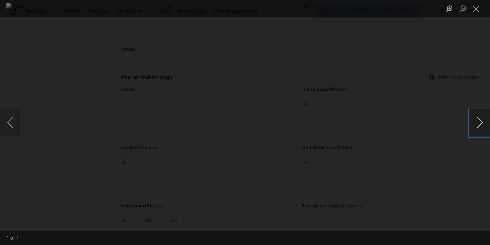
click at [485, 118] on button "Next image" at bounding box center [480, 122] width 21 height 27
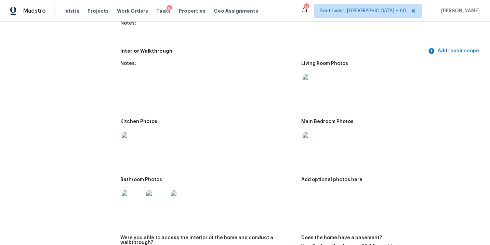
scroll to position [825, 0]
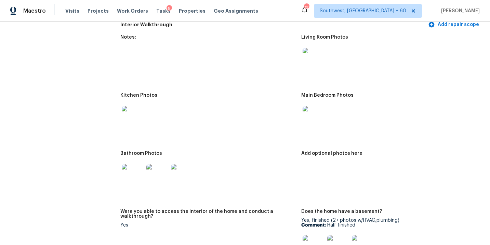
click at [319, 117] on img at bounding box center [314, 117] width 22 height 22
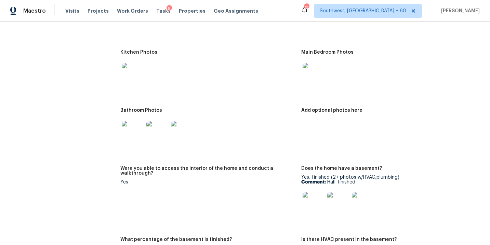
scroll to position [898, 0]
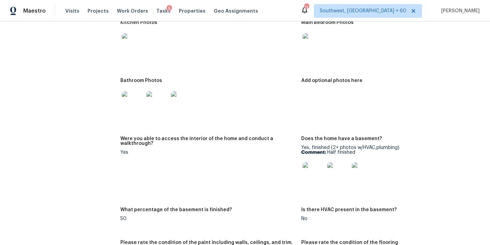
click at [312, 169] on img at bounding box center [314, 174] width 22 height 22
click at [158, 103] on img at bounding box center [157, 102] width 22 height 22
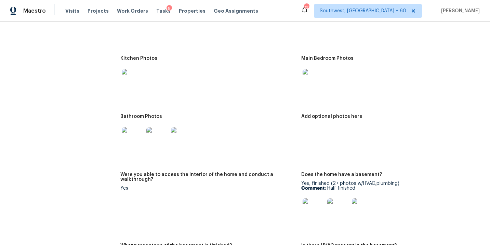
scroll to position [834, 0]
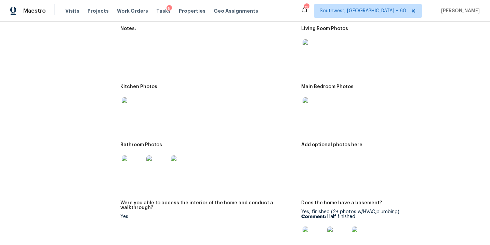
click at [123, 105] on img at bounding box center [133, 109] width 22 height 22
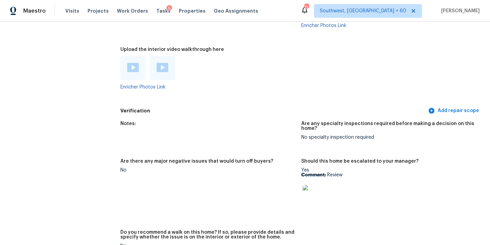
scroll to position [1572, 0]
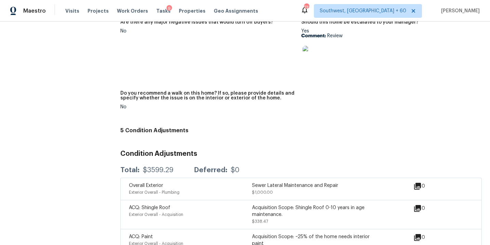
click at [198, 51] on figure "Are there any major negative issues that would turn off buyers? No" at bounding box center [210, 51] width 181 height 63
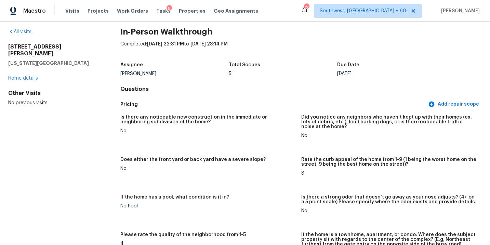
scroll to position [0, 0]
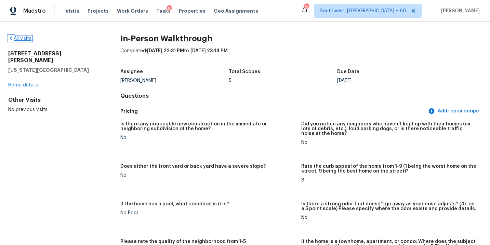
click at [24, 41] on link "All visits" at bounding box center [19, 38] width 23 height 5
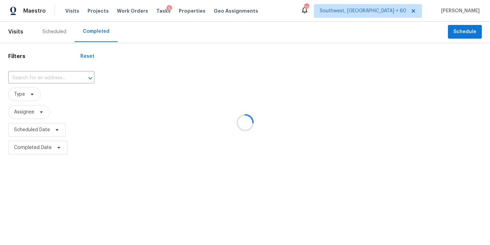
click at [38, 84] on div at bounding box center [245, 122] width 490 height 245
click at [44, 80] on div at bounding box center [245, 122] width 490 height 245
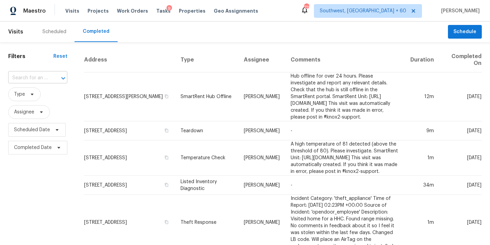
click at [38, 80] on input "text" at bounding box center [28, 78] width 40 height 11
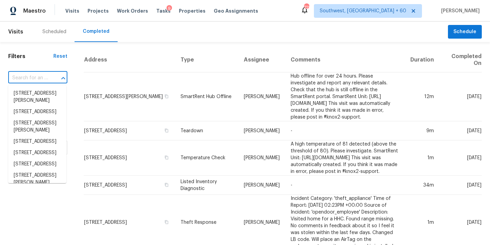
paste input "[STREET_ADDRESS][PERSON_NAME]"
type input "[STREET_ADDRESS][PERSON_NAME]"
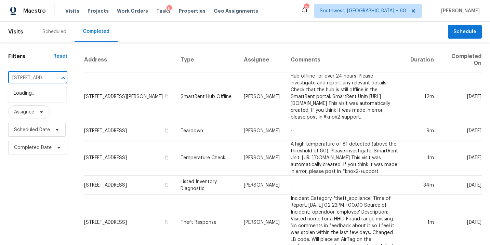
scroll to position [0, 55]
click at [36, 97] on li "[STREET_ADDRESS][PERSON_NAME]" at bounding box center [37, 97] width 58 height 18
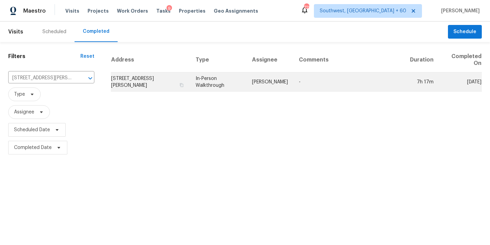
click at [266, 88] on td "[PERSON_NAME]" at bounding box center [270, 82] width 47 height 19
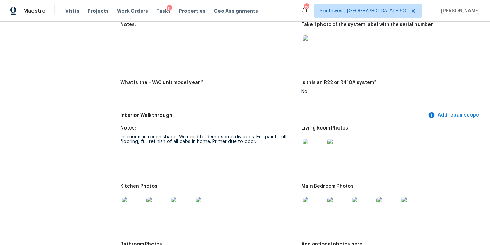
scroll to position [563, 0]
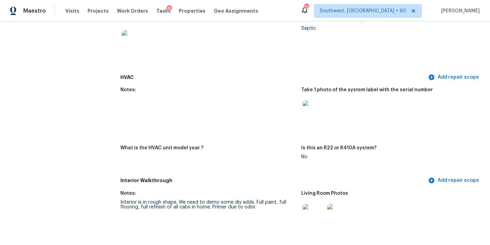
click at [285, 117] on figure "Notes:" at bounding box center [210, 113] width 181 height 50
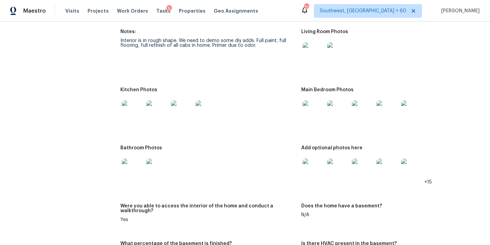
scroll to position [707, 0]
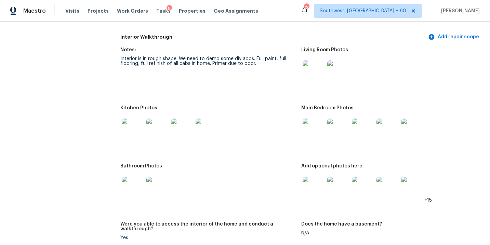
click at [321, 70] on img at bounding box center [314, 72] width 22 height 22
click at [315, 125] on img at bounding box center [314, 130] width 22 height 22
click at [313, 183] on img at bounding box center [314, 188] width 22 height 22
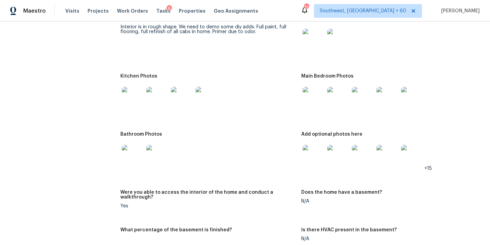
click at [138, 101] on img at bounding box center [133, 98] width 22 height 22
click at [132, 151] on img at bounding box center [133, 156] width 22 height 22
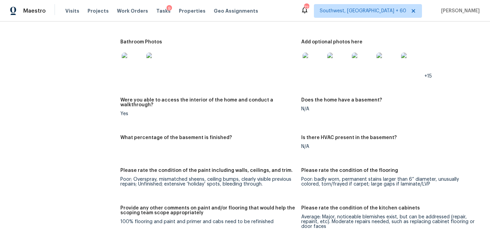
scroll to position [774, 0]
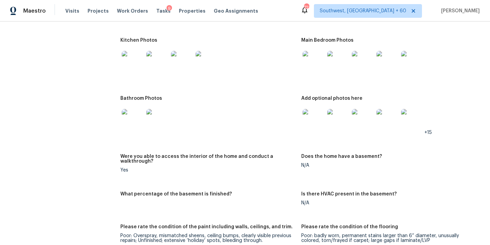
click at [242, 64] on div at bounding box center [207, 62] width 175 height 30
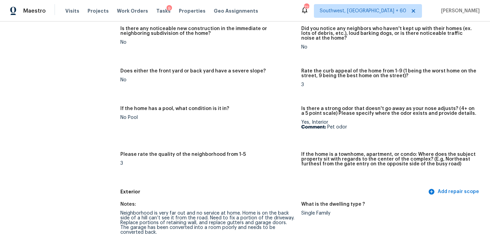
scroll to position [247, 0]
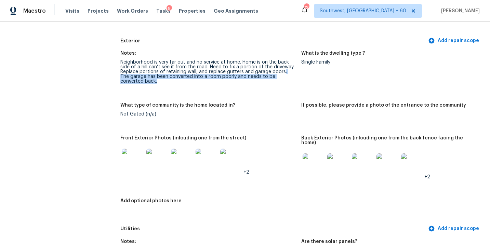
drag, startPoint x: 283, startPoint y: 72, endPoint x: 256, endPoint y: 85, distance: 29.5
click at [256, 85] on figure "Notes: Neighborhood is very far out and no service at home. Home is on the back…" at bounding box center [210, 73] width 181 height 44
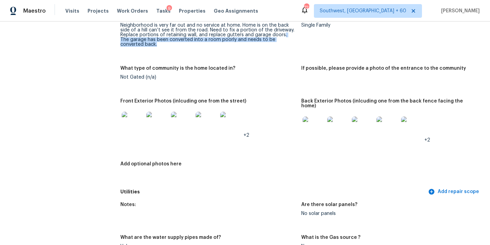
scroll to position [207, 0]
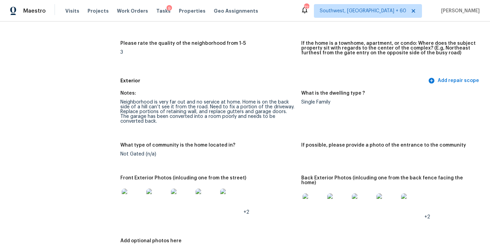
click at [216, 92] on div "Notes:" at bounding box center [207, 95] width 175 height 9
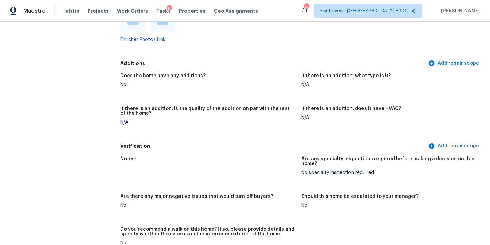
scroll to position [1320, 0]
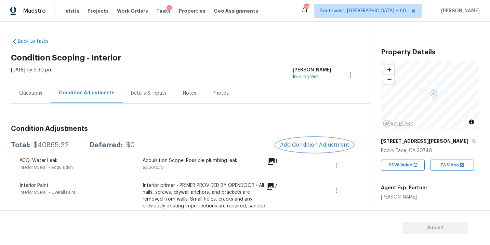
click at [294, 145] on span "Add Condition Adjustment" at bounding box center [314, 145] width 69 height 6
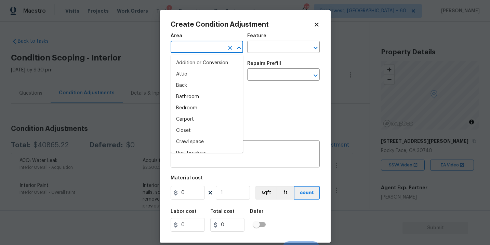
click at [196, 48] on input "text" at bounding box center [197, 47] width 53 height 11
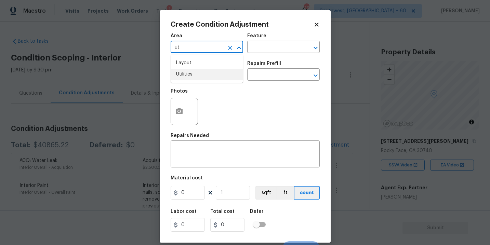
click at [198, 71] on li "Utilities" at bounding box center [207, 74] width 73 height 11
type input "Utilities"
click at [200, 75] on input "text" at bounding box center [197, 75] width 53 height 11
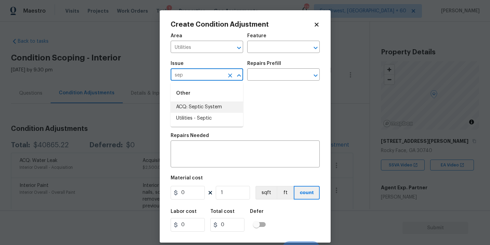
click at [208, 105] on li "ACQ: Septic System" at bounding box center [207, 107] width 73 height 11
type input "ACQ: Septic System"
click at [243, 85] on div "Photos" at bounding box center [245, 107] width 149 height 44
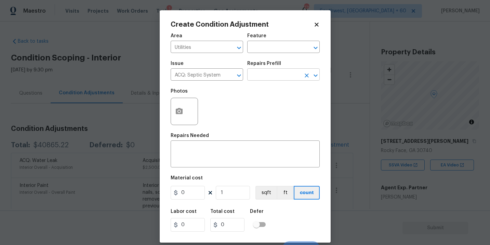
click at [262, 76] on input "text" at bounding box center [273, 75] width 53 height 11
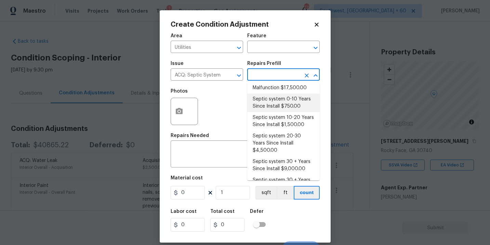
scroll to position [20, 0]
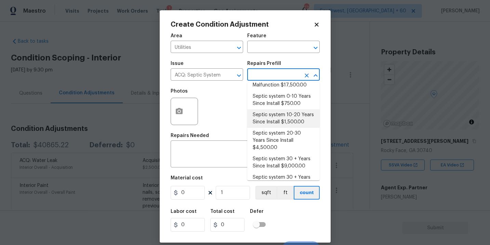
click at [210, 119] on div "Photos" at bounding box center [245, 107] width 149 height 44
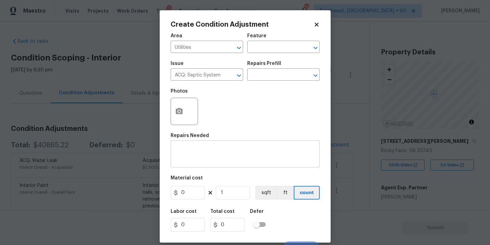
click at [217, 164] on div "x ​" at bounding box center [245, 154] width 149 height 25
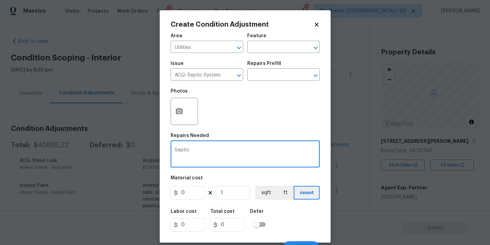
type textarea "Septic"
drag, startPoint x: 192, startPoint y: 197, endPoint x: 143, endPoint y: 196, distance: 48.6
click at [143, 196] on div "Create Condition Adjustment Area Utilities ​ Feature ​ Issue ACQ: Septic System…" at bounding box center [245, 122] width 490 height 245
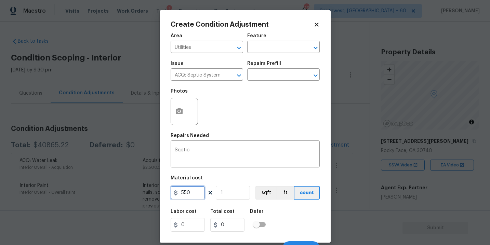
type input "550"
click at [278, 216] on div "Labor cost 0 Total cost 550 Defer" at bounding box center [245, 220] width 149 height 31
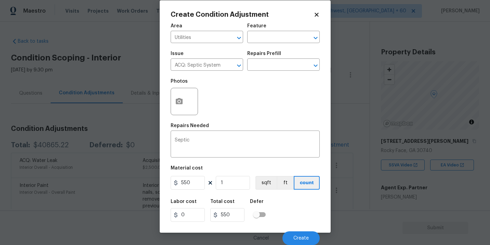
click at [293, 228] on div "Cancel Create" at bounding box center [245, 235] width 149 height 19
click at [295, 234] on button "Create" at bounding box center [301, 239] width 37 height 14
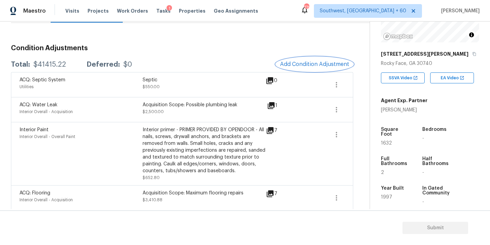
scroll to position [79, 0]
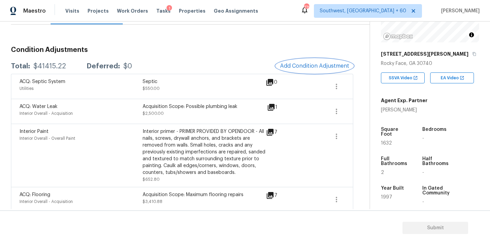
click at [303, 68] on span "Add Condition Adjustment" at bounding box center [314, 66] width 69 height 6
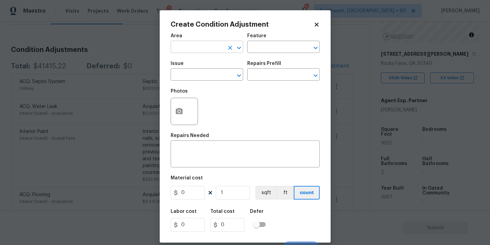
click at [204, 50] on input "text" at bounding box center [197, 47] width 53 height 11
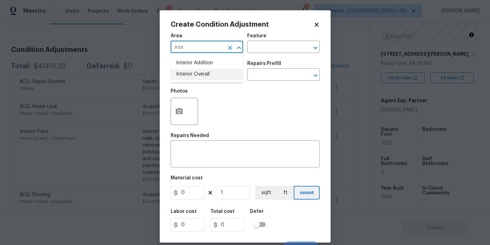
click at [216, 76] on li "Interior Overall" at bounding box center [207, 74] width 73 height 11
type input "Interior Overall"
click at [268, 47] on input "text" at bounding box center [273, 47] width 53 height 11
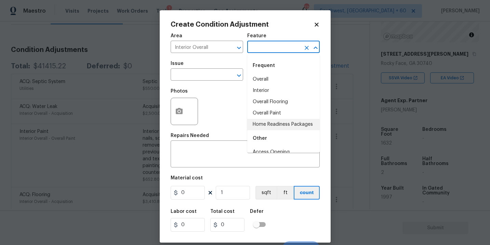
click at [275, 120] on li "Home Readiness Packages" at bounding box center [283, 124] width 73 height 11
type input "Home Readiness Packages"
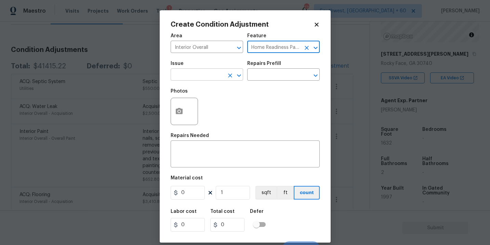
click at [210, 78] on input "text" at bounding box center [197, 75] width 53 height 11
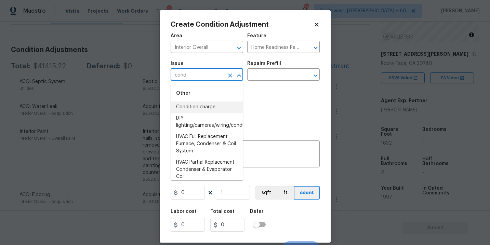
click at [205, 105] on li "Condition charge" at bounding box center [207, 107] width 73 height 11
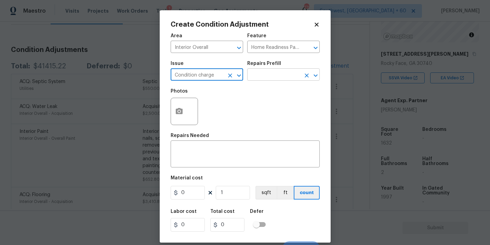
type input "Condition charge"
click at [275, 70] on input "text" at bounding box center [273, 75] width 53 height 11
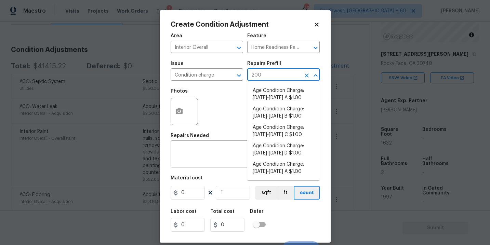
type input "2008"
click at [281, 136] on li "Age Condition Charge: 1993-2008 C $1.00" at bounding box center [283, 131] width 73 height 18
type textarea "Age Condition Charge: 1993-2008 C"
type input "1"
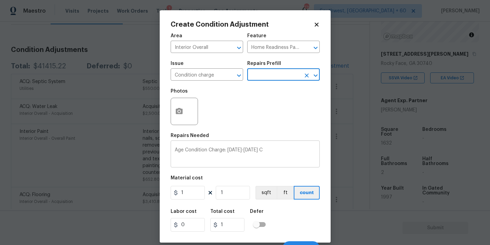
scroll to position [10, 0]
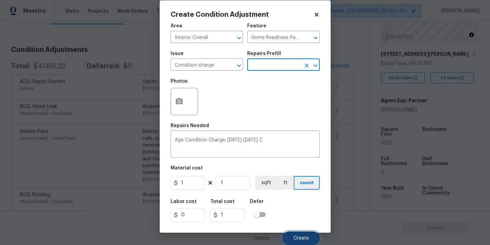
click at [300, 237] on span "Create" at bounding box center [301, 238] width 15 height 5
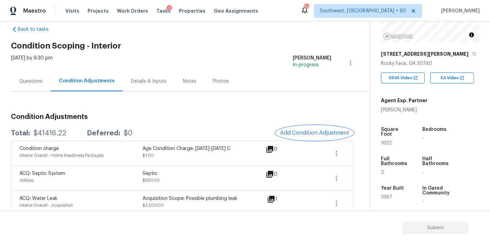
scroll to position [0, 0]
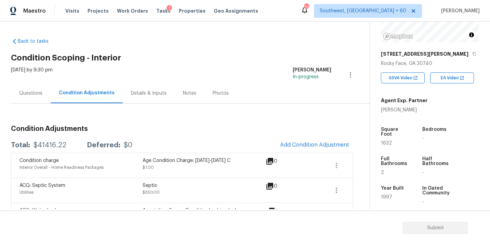
click at [33, 96] on div "Questions" at bounding box center [30, 93] width 23 height 7
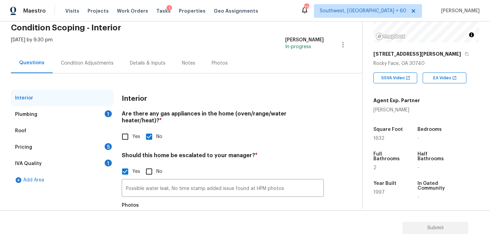
scroll to position [62, 0]
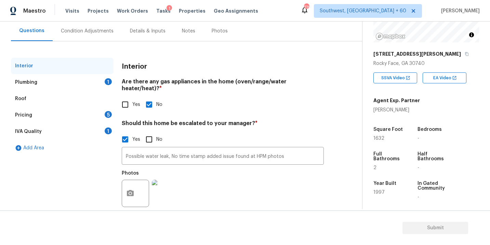
click at [73, 82] on div "Plumbing 1" at bounding box center [62, 82] width 103 height 16
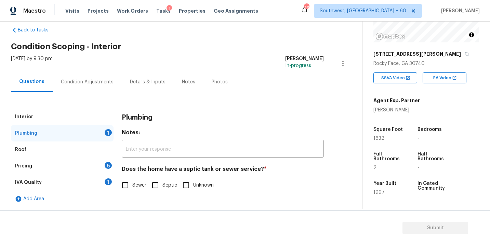
click at [156, 178] on input "Septic" at bounding box center [155, 185] width 14 height 14
checkbox input "true"
click at [91, 167] on div "Pricing 5" at bounding box center [62, 166] width 103 height 16
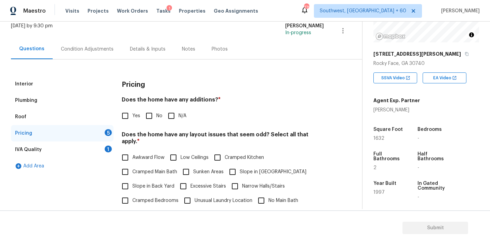
scroll to position [81, 0]
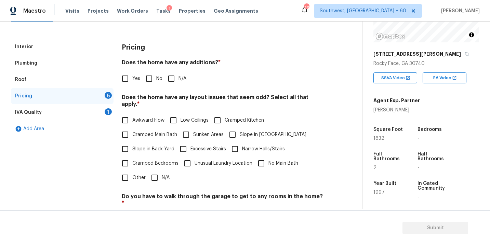
click at [172, 85] on input "N/A" at bounding box center [171, 79] width 14 height 14
checkbox input "true"
click at [157, 173] on input "N/A" at bounding box center [154, 178] width 14 height 14
checkbox input "true"
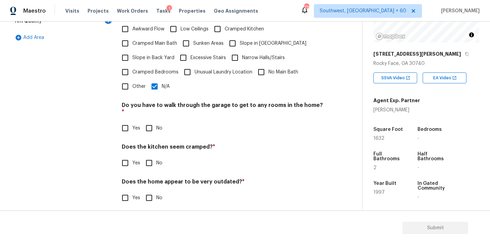
scroll to position [165, 0]
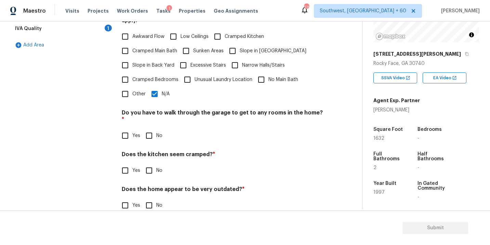
click at [151, 130] on div "Pricing Does the home have any additions? * Yes No N/A Does the home have any l…" at bounding box center [223, 88] width 202 height 266
click at [151, 129] on input "No" at bounding box center [149, 136] width 14 height 14
checkbox input "true"
click at [150, 166] on div "Pricing Does the home have any additions? * Yes No N/A Does the home have any l…" at bounding box center [223, 88] width 202 height 267
click at [148, 198] on input "No" at bounding box center [149, 205] width 14 height 14
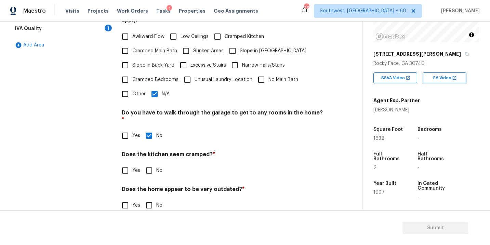
checkbox input "true"
click at [150, 164] on input "No" at bounding box center [149, 171] width 14 height 14
checkbox input "true"
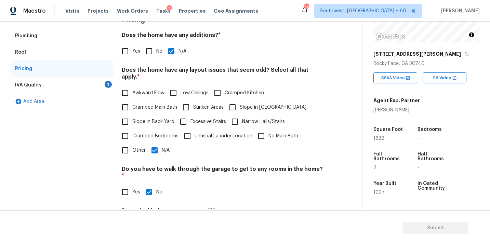
click at [83, 81] on div "IVA Quality 1" at bounding box center [62, 85] width 103 height 16
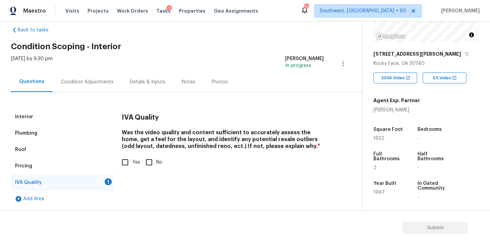
click at [123, 165] on input "Yes" at bounding box center [125, 162] width 14 height 14
checkbox input "true"
click at [98, 92] on div "Condition Adjustments" at bounding box center [87, 82] width 69 height 20
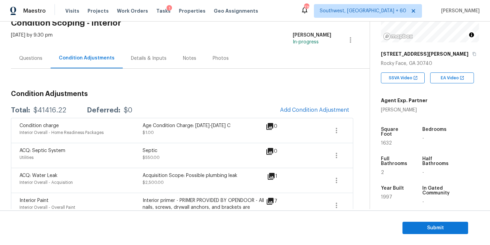
scroll to position [44, 0]
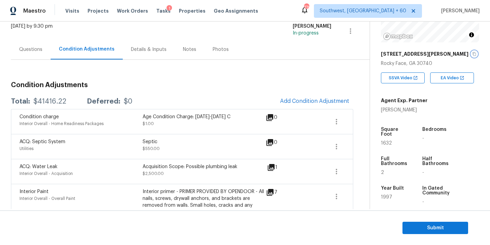
click at [473, 55] on icon "button" at bounding box center [475, 54] width 4 height 4
click at [46, 103] on div "$41416.22" at bounding box center [50, 101] width 33 height 7
copy div "$41416.22"
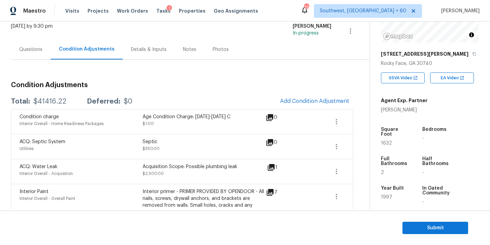
click at [35, 49] on div "Questions" at bounding box center [30, 49] width 23 height 7
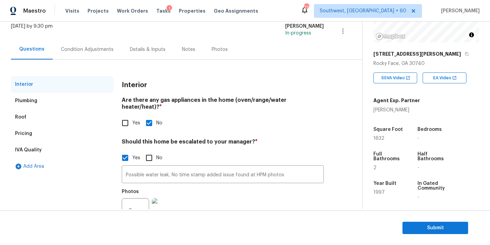
scroll to position [68, 0]
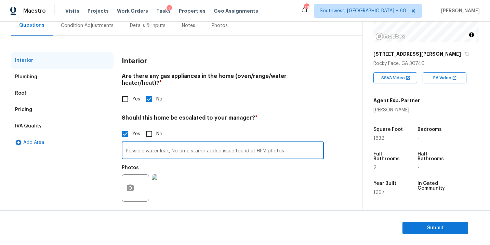
drag, startPoint x: 287, startPoint y: 144, endPoint x: 75, endPoint y: 144, distance: 212.8
click at [75, 144] on div "Interior Plumbing Roof Pricing IVA Quality Add Area Interior Are there any gas …" at bounding box center [178, 133] width 335 height 162
click at [75, 182] on div "Interior Plumbing Roof Pricing IVA Quality Add Area" at bounding box center [62, 133] width 103 height 162
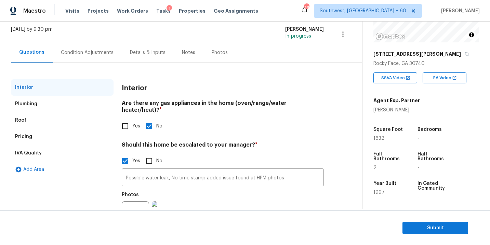
scroll to position [14, 0]
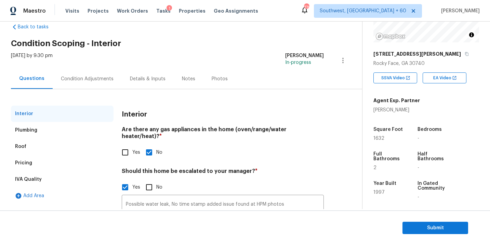
click at [104, 86] on div "Condition Adjustments" at bounding box center [87, 79] width 69 height 20
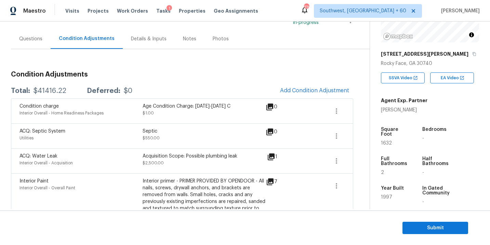
scroll to position [32, 0]
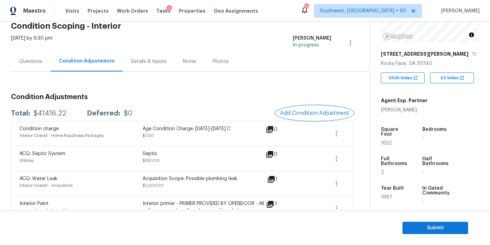
click at [320, 113] on span "Add Condition Adjustment" at bounding box center [314, 113] width 69 height 6
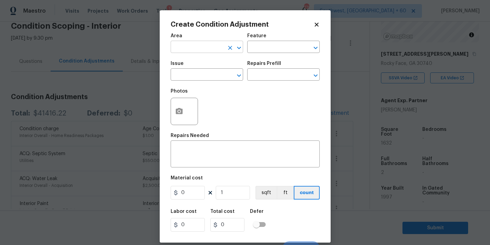
click at [197, 46] on input "text" at bounding box center [197, 47] width 53 height 11
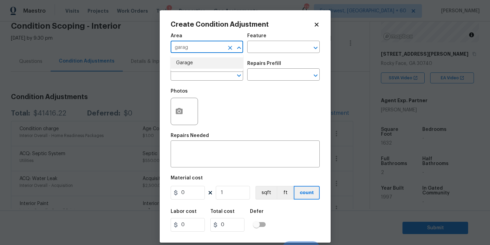
click at [200, 65] on li "Garage" at bounding box center [207, 62] width 73 height 11
type input "Garage"
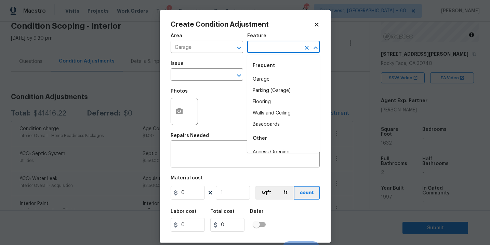
click at [267, 50] on input "text" at bounding box center [273, 47] width 53 height 11
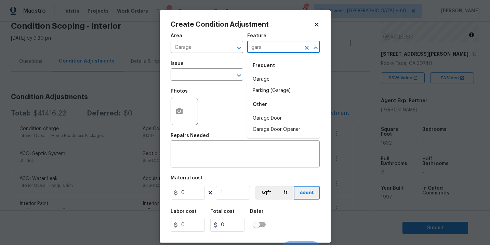
click at [266, 80] on li "Garage" at bounding box center [283, 79] width 73 height 11
type input "Garage"
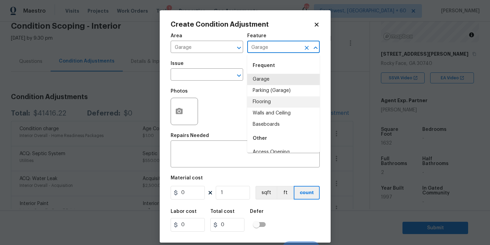
click at [352, 100] on body "Maestro Visits Projects Work Orders Tasks 1 Properties Geo Assignments 778 Sout…" at bounding box center [245, 122] width 490 height 245
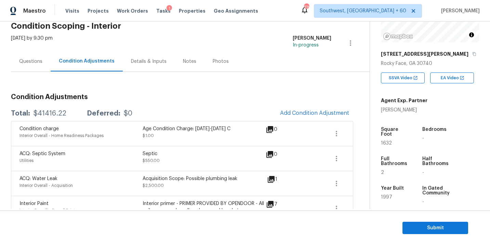
click at [27, 62] on div "Questions" at bounding box center [30, 61] width 23 height 7
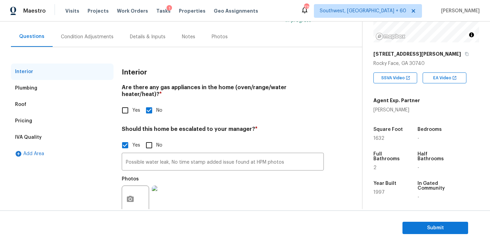
scroll to position [68, 0]
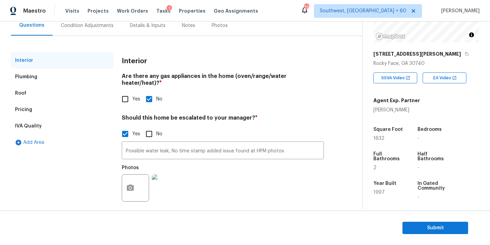
click at [32, 115] on div "Pricing" at bounding box center [62, 110] width 103 height 16
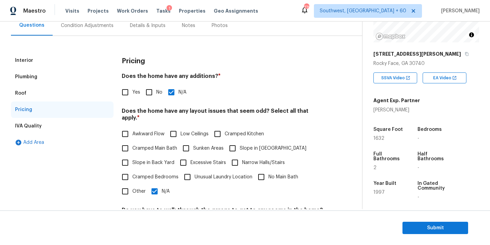
click at [128, 98] on input "Yes" at bounding box center [125, 92] width 14 height 14
checkbox input "true"
checkbox input "false"
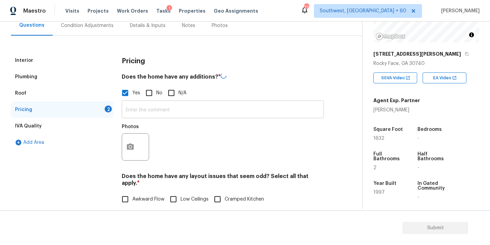
click at [142, 108] on input "text" at bounding box center [223, 110] width 202 height 16
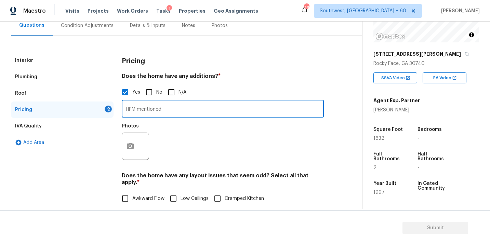
paste input ". The garage has been converted into a room poorly and needs to be converted ba…"
type input "HPM mentioned . The garage has been converted into a room poorly and needs to b…"
click at [202, 131] on div "Photos" at bounding box center [223, 142] width 202 height 44
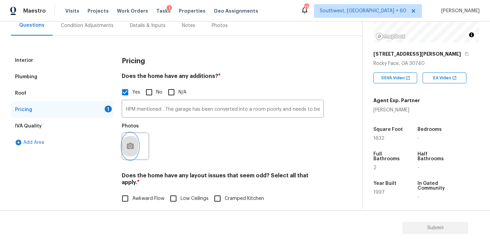
click at [131, 144] on icon "button" at bounding box center [130, 146] width 7 height 6
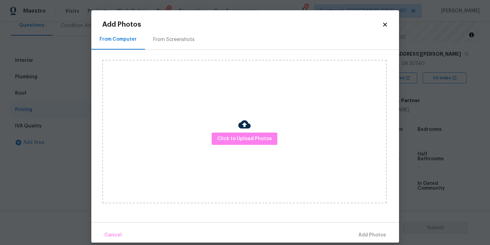
drag, startPoint x: 131, startPoint y: 144, endPoint x: 236, endPoint y: 125, distance: 107.1
click at [236, 125] on div "Click to Upload Photos" at bounding box center [244, 132] width 285 height 144
click at [236, 135] on span "Click to Upload Photos" at bounding box center [244, 139] width 55 height 9
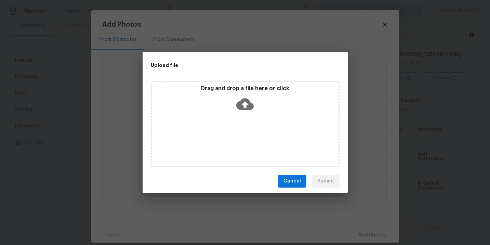
click at [239, 130] on div "Drag and drop a file here or click" at bounding box center [245, 124] width 189 height 86
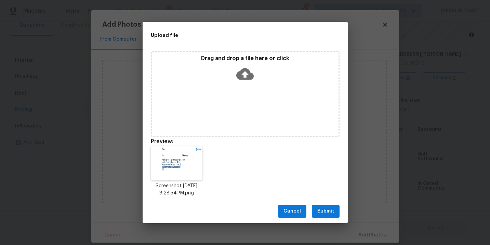
click at [325, 215] on span "Submit" at bounding box center [326, 211] width 17 height 9
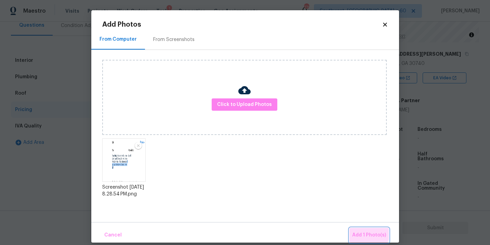
click at [359, 230] on button "Add 1 Photo(s)" at bounding box center [369, 235] width 39 height 15
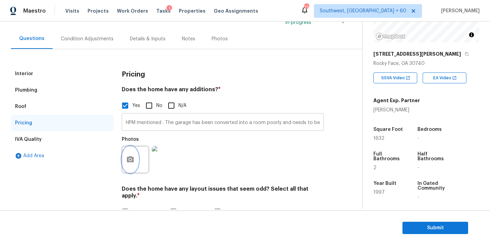
scroll to position [51, 0]
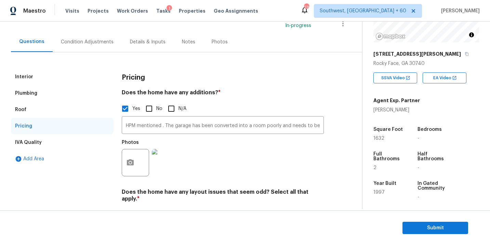
click at [91, 40] on div "Condition Adjustments" at bounding box center [87, 42] width 53 height 7
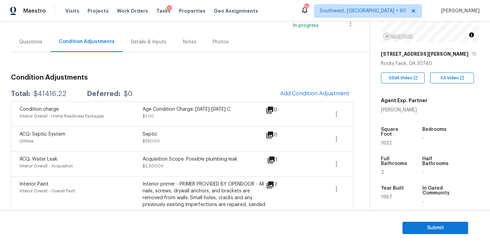
scroll to position [80, 0]
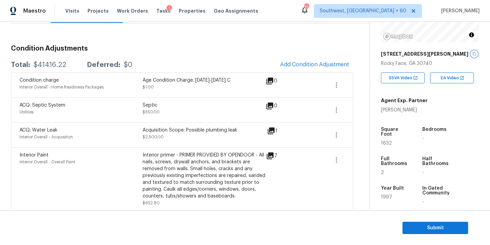
click at [472, 53] on button "button" at bounding box center [475, 54] width 6 height 6
click at [223, 113] on div "Septic $550.00" at bounding box center [204, 110] width 123 height 16
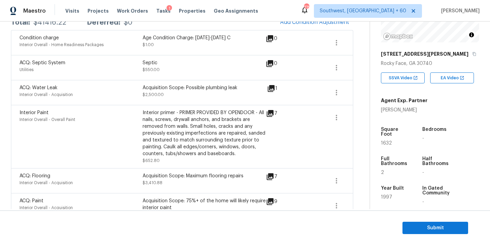
scroll to position [102, 0]
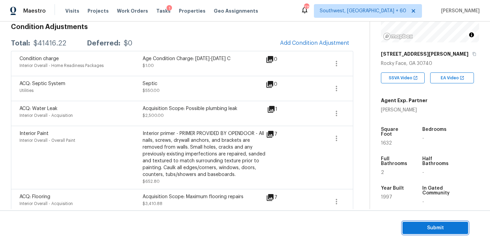
click at [411, 223] on button "Submit" at bounding box center [436, 228] width 66 height 13
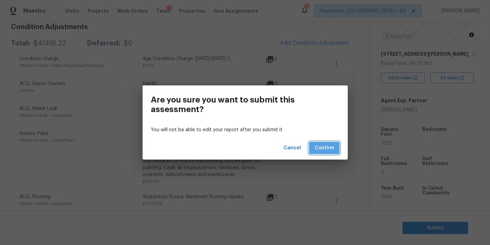
click at [327, 148] on span "Confirm" at bounding box center [325, 148] width 20 height 9
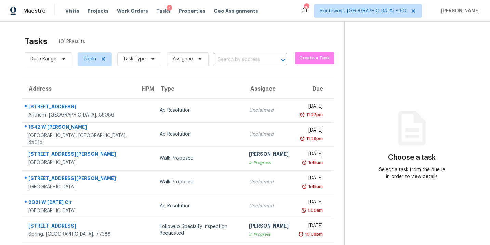
click at [212, 43] on div "Tasks 1012 Results" at bounding box center [185, 42] width 320 height 18
click at [333, 119] on div "Address HPM Type Assignee Due 3728 W Turtle Hill Dr Anthem, AZ, 85086 Ap Resolu…" at bounding box center [178, 208] width 334 height 259
click at [359, 114] on section "Choose a task Select a task from the queue in order to view details" at bounding box center [412, 189] width 135 height 335
